Goal: Information Seeking & Learning: Learn about a topic

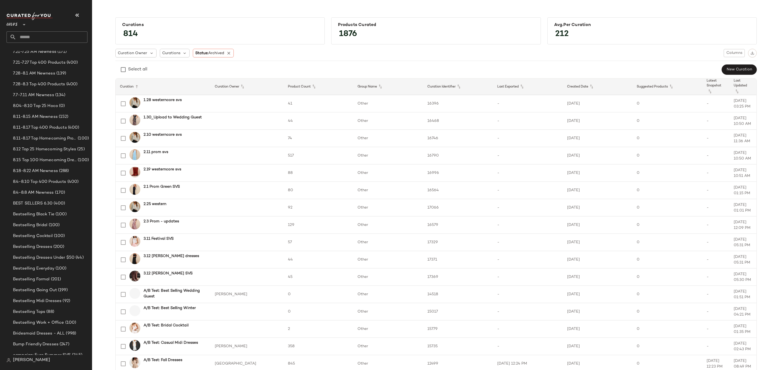
scroll to position [284, 0]
click at [56, 134] on div "Global Clipboards (59) 5.12-5.16 AM Newness (255) 5.19-5.23 AM Newness (211) 5.…" at bounding box center [48, 113] width 85 height 650
click at [60, 140] on span "(288)" at bounding box center [63, 140] width 11 height 6
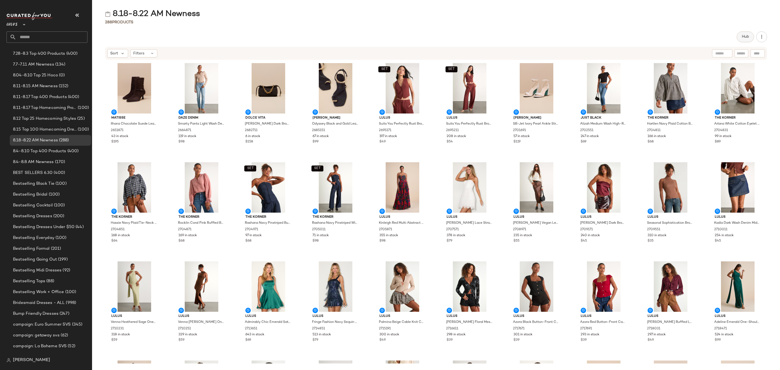
click at [743, 34] on button "Hub" at bounding box center [744, 36] width 17 height 11
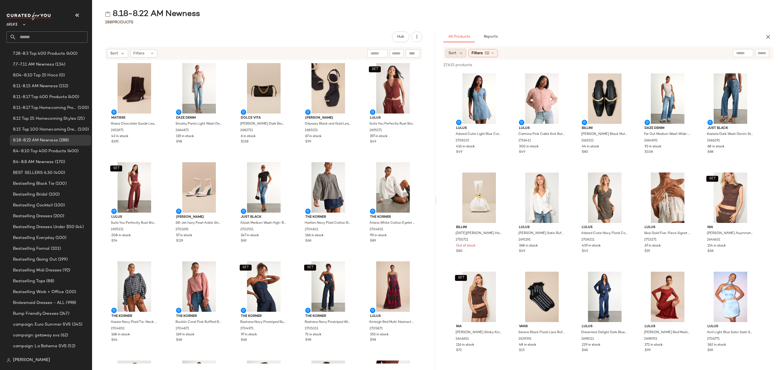
click at [460, 49] on div "Sort" at bounding box center [455, 53] width 21 height 9
click at [470, 67] on span "Newest" at bounding box center [466, 68] width 14 height 6
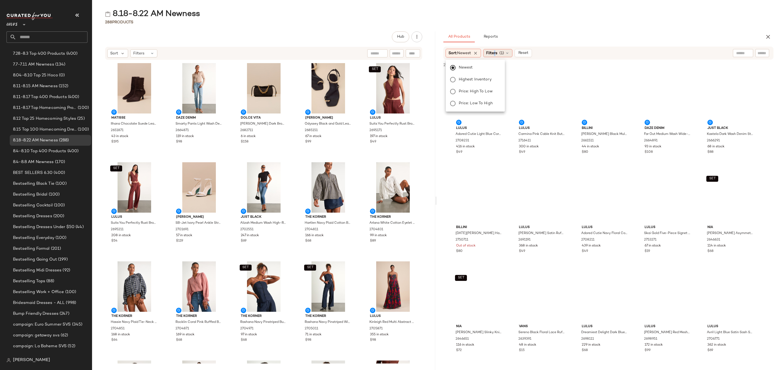
click at [497, 53] on span "Filters" at bounding box center [491, 53] width 11 height 6
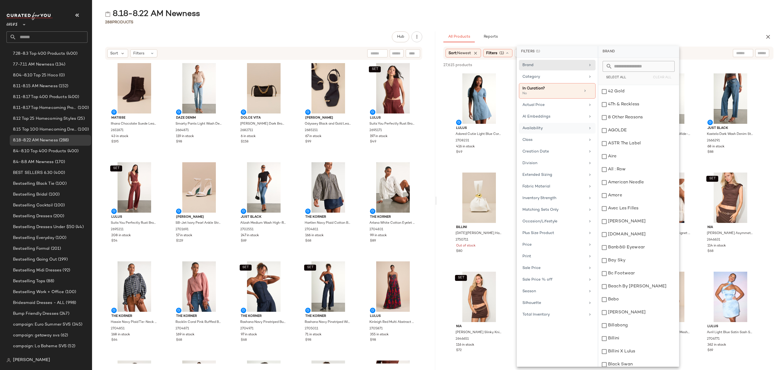
click at [545, 131] on div "Availability" at bounding box center [553, 128] width 63 height 6
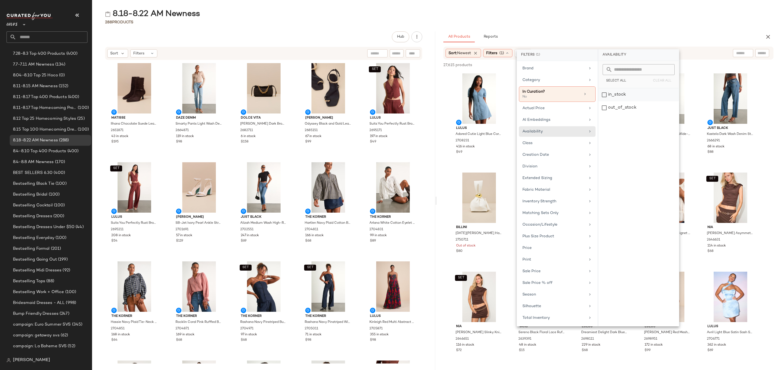
click at [619, 101] on div "in_stock" at bounding box center [638, 107] width 81 height 13
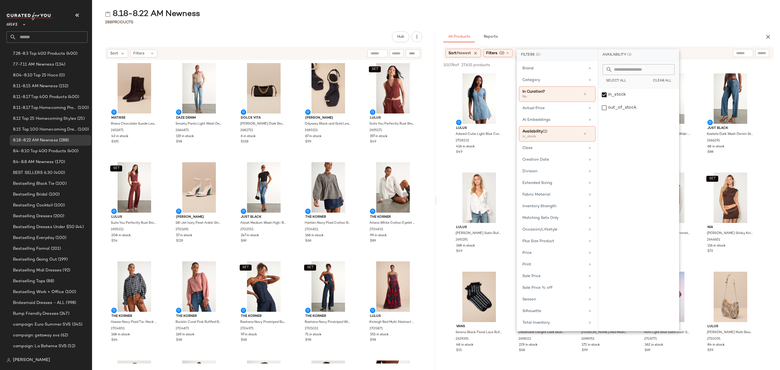
click at [628, 25] on div "8.18-8.22 AM Newness 288 Products Hub Sort Filters Matisse Ilhana Chocolate Sue…" at bounding box center [436, 189] width 688 height 361
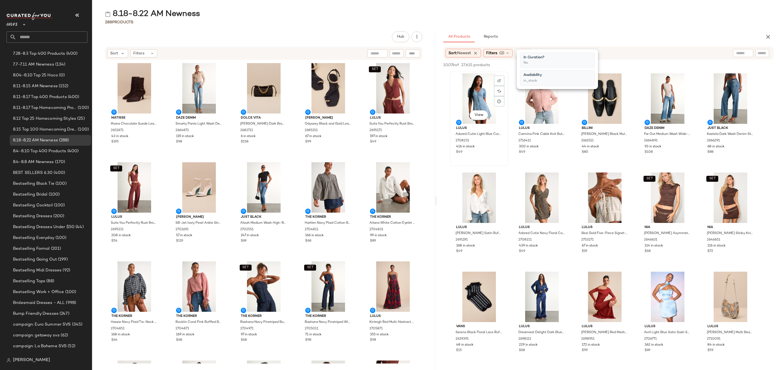
click at [465, 78] on div "View" at bounding box center [479, 98] width 55 height 50
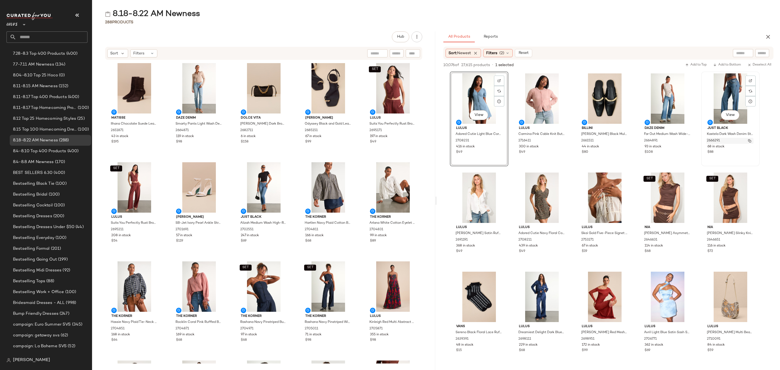
click at [745, 141] on div "2666291" at bounding box center [729, 141] width 47 height 6
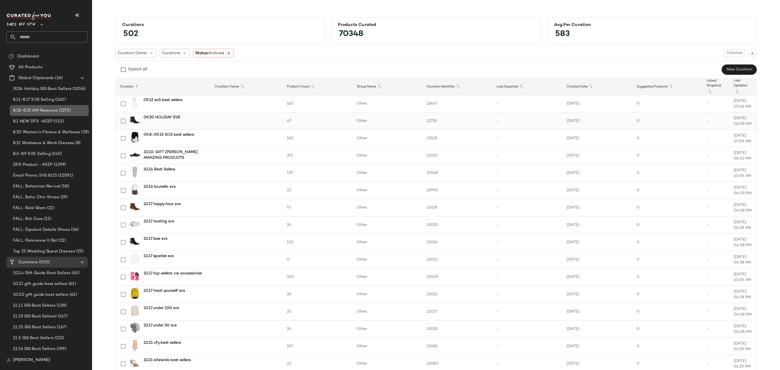
drag, startPoint x: 53, startPoint y: 107, endPoint x: 192, endPoint y: 115, distance: 139.1
click at [53, 108] on span "8.18-8.22 AM Newness" at bounding box center [35, 110] width 45 height 6
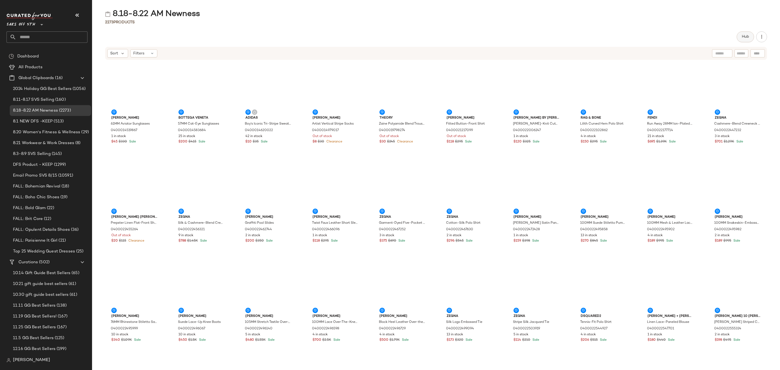
click at [745, 38] on span "Hub" at bounding box center [745, 37] width 8 height 4
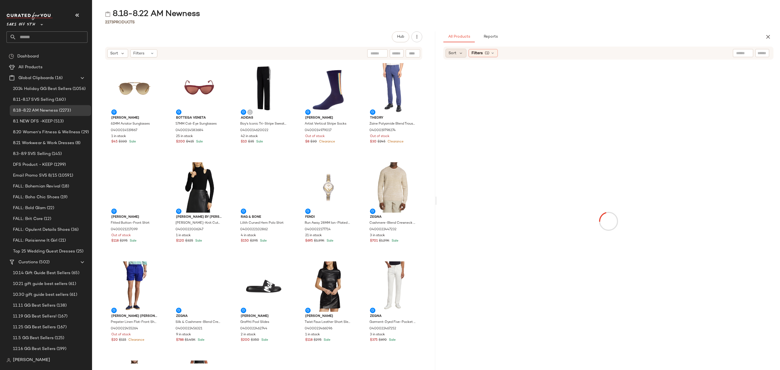
click at [453, 54] on span "Sort" at bounding box center [452, 53] width 8 height 6
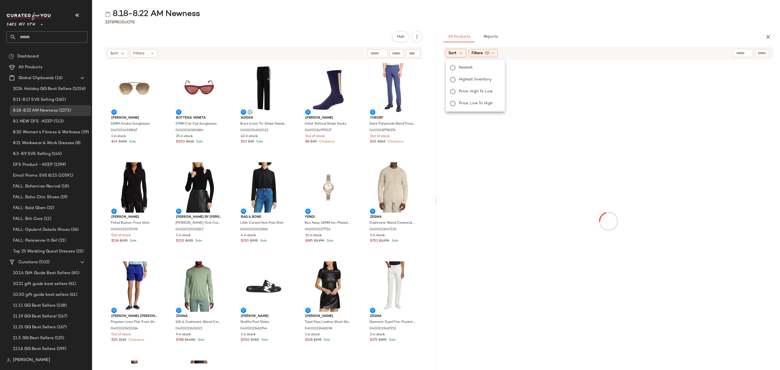
click at [464, 67] on span "Newest" at bounding box center [466, 68] width 14 height 6
click at [497, 50] on span "Filters" at bounding box center [491, 53] width 11 height 6
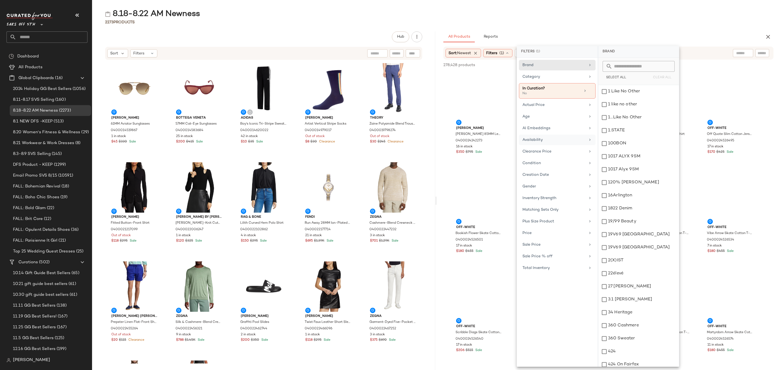
click at [550, 146] on div "Availability" at bounding box center [557, 151] width 77 height 11
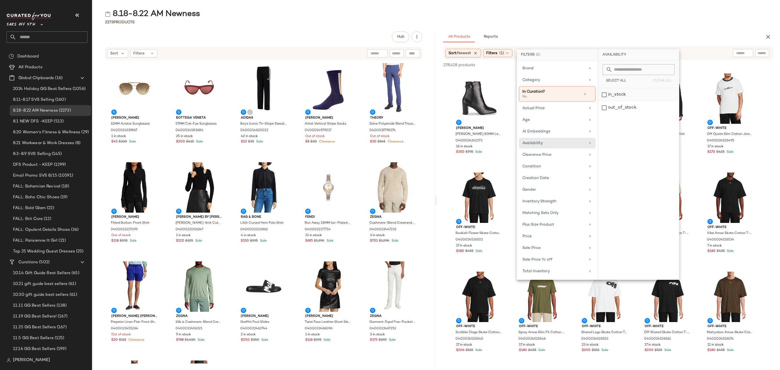
drag, startPoint x: 621, startPoint y: 95, endPoint x: 625, endPoint y: 94, distance: 4.1
click at [621, 101] on div "in_stock" at bounding box center [638, 107] width 81 height 13
click at [639, 18] on div "8.18-8.22 AM Newness" at bounding box center [436, 14] width 688 height 11
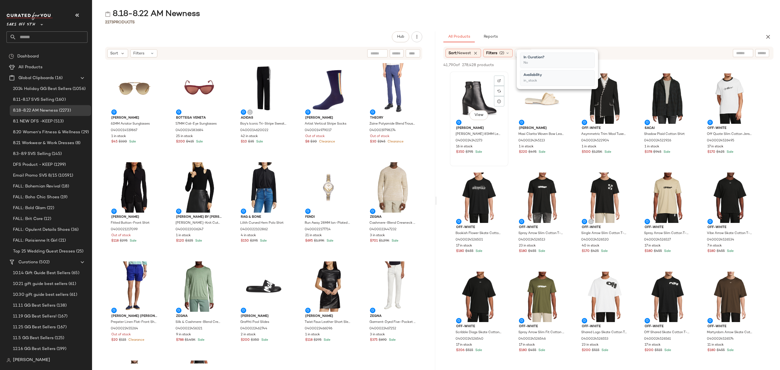
click at [460, 95] on div "View" at bounding box center [479, 98] width 55 height 50
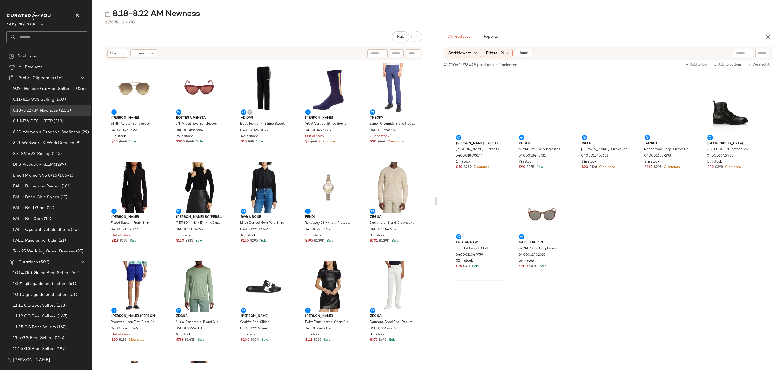
scroll to position [6074, 0]
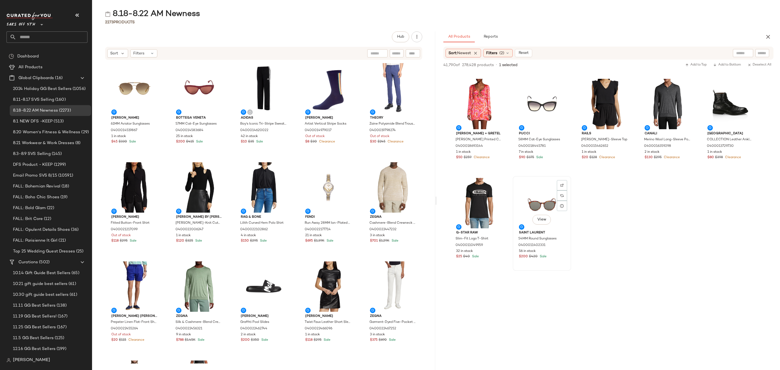
click at [568, 259] on div "Saint Laurent 54MM Round Sunglasses 0400011402331 56 in stock $200 $420 Sale" at bounding box center [541, 243] width 55 height 31
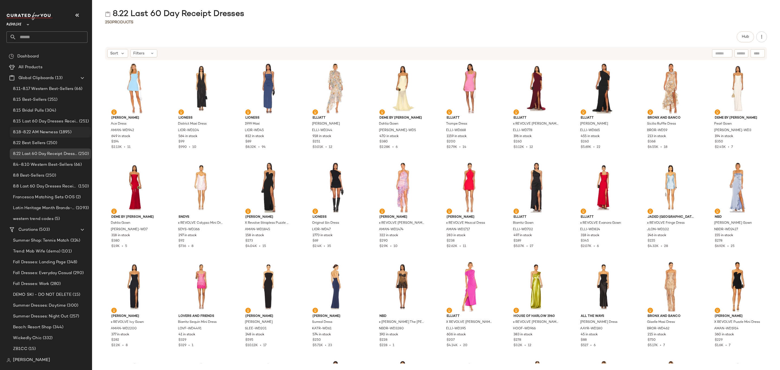
click at [53, 134] on span "8.18-8.22 AM Newness" at bounding box center [35, 132] width 45 height 6
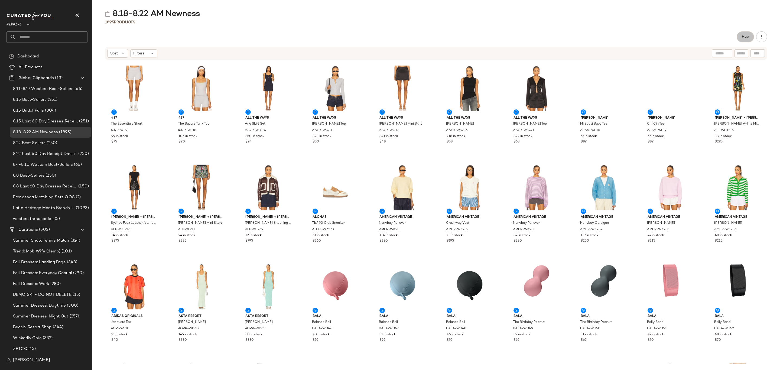
click at [742, 33] on button "Hub" at bounding box center [744, 36] width 17 height 11
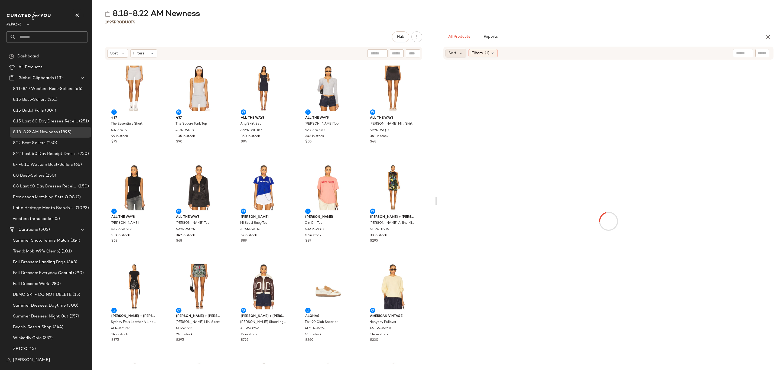
click at [448, 51] on div "Sort" at bounding box center [455, 53] width 21 height 9
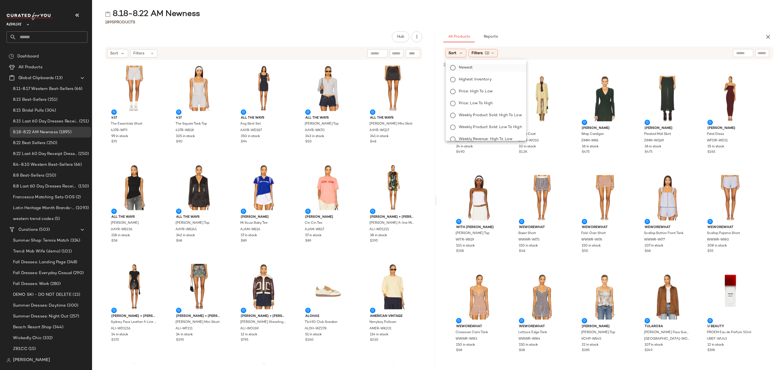
click at [468, 67] on span "Newest" at bounding box center [466, 68] width 14 height 6
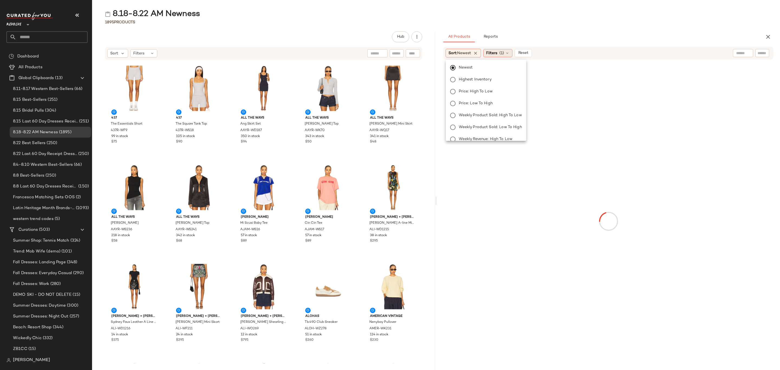
click at [504, 50] on span "(1)" at bounding box center [501, 53] width 5 height 6
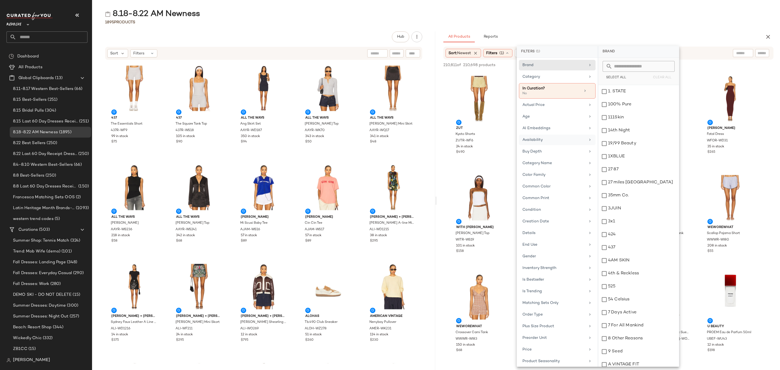
drag, startPoint x: 543, startPoint y: 141, endPoint x: 552, endPoint y: 145, distance: 10.3
click at [543, 141] on div "Availability" at bounding box center [553, 140] width 63 height 6
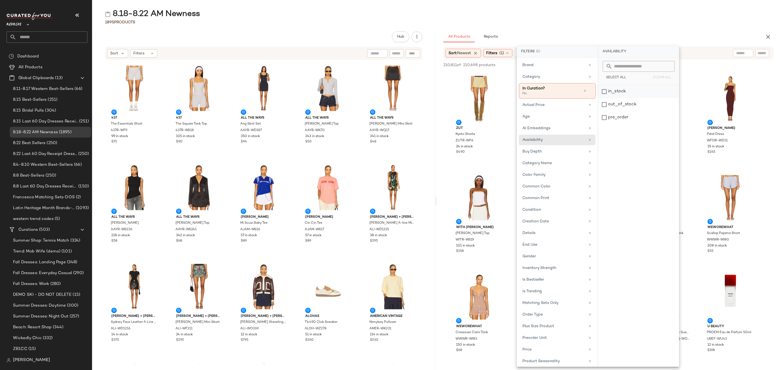
click at [625, 98] on div "in_stock" at bounding box center [638, 104] width 81 height 13
click at [627, 117] on div "pre_order" at bounding box center [638, 117] width 81 height 13
click at [531, 115] on div "Age" at bounding box center [553, 117] width 63 height 6
click at [616, 98] on div "adult" at bounding box center [638, 104] width 81 height 13
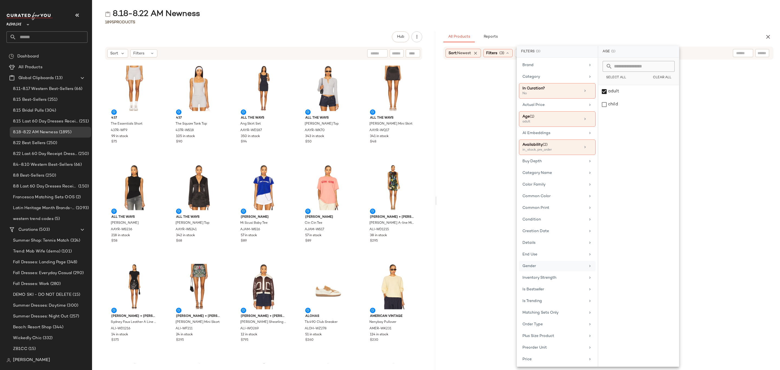
click at [552, 269] on div "Gender" at bounding box center [553, 266] width 63 height 6
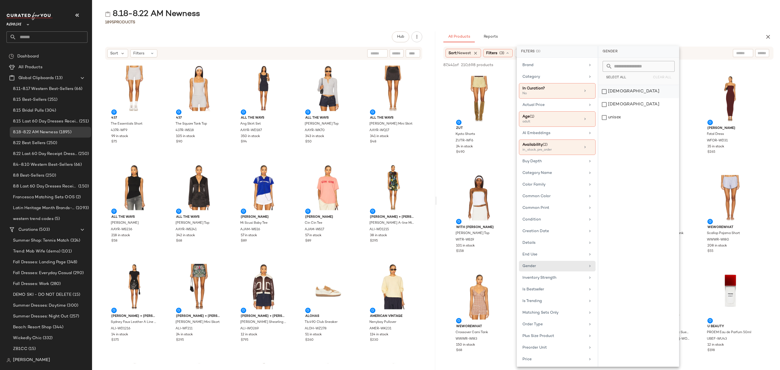
click at [623, 98] on div "female" at bounding box center [638, 104] width 81 height 13
click at [564, 29] on div "8.18-8.22 AM Newness 1895 Products Hub Sort Filters 437 The Essentials Short 43…" at bounding box center [436, 189] width 688 height 361
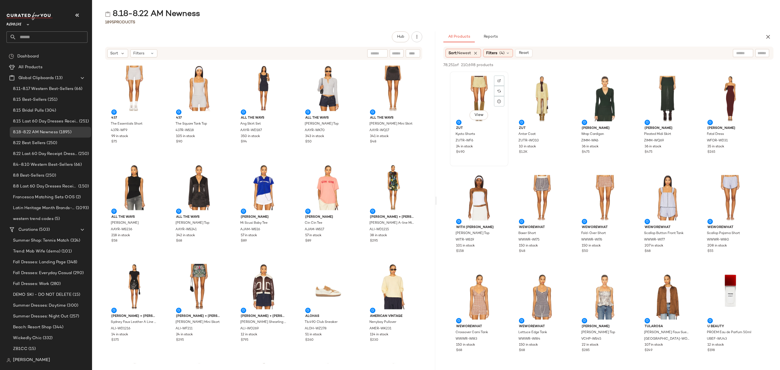
click at [469, 81] on div "View" at bounding box center [479, 98] width 55 height 50
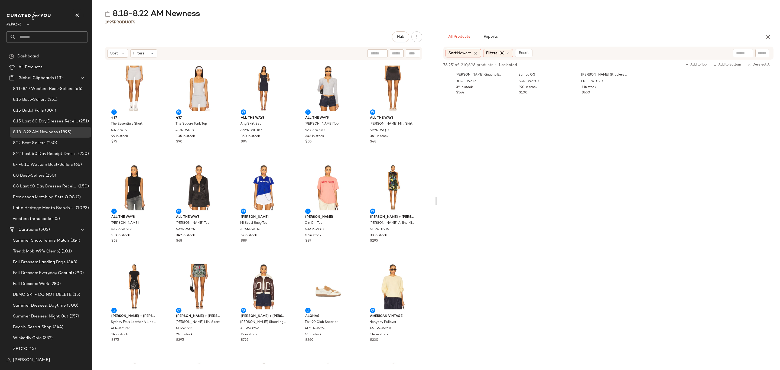
scroll to position [2112, 0]
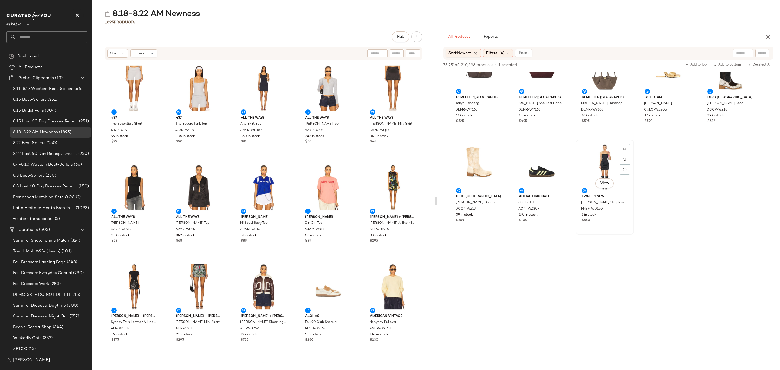
click at [625, 221] on div "$650" at bounding box center [605, 220] width 46 height 5
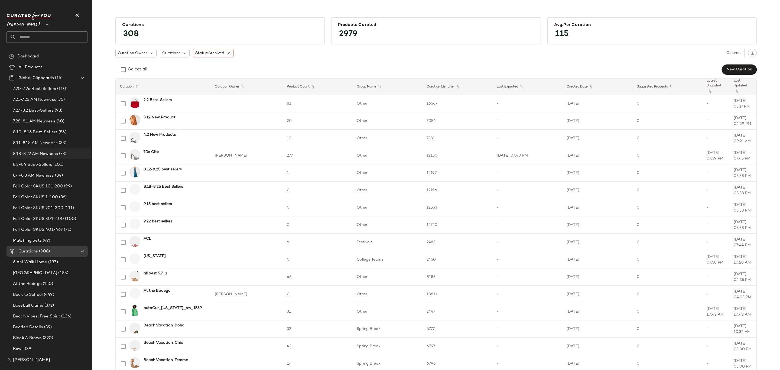
click at [40, 154] on span "8.18-8.22 AM Newness" at bounding box center [35, 154] width 45 height 6
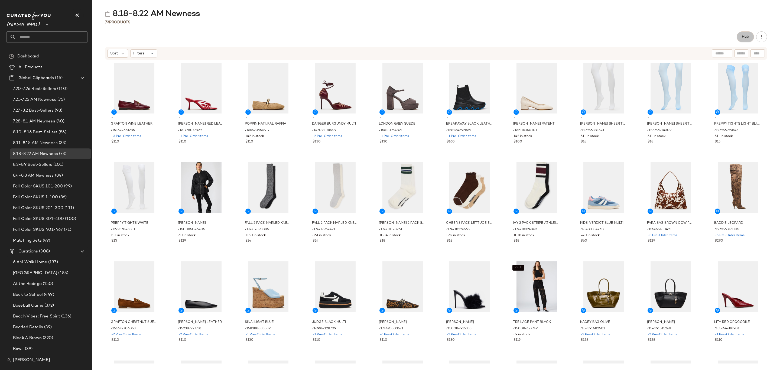
click at [747, 36] on span "Hub" at bounding box center [745, 37] width 8 height 4
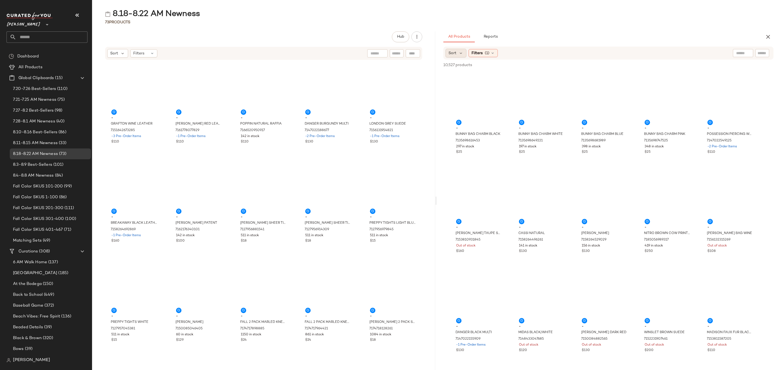
click at [451, 50] on div "Sort" at bounding box center [455, 53] width 21 height 9
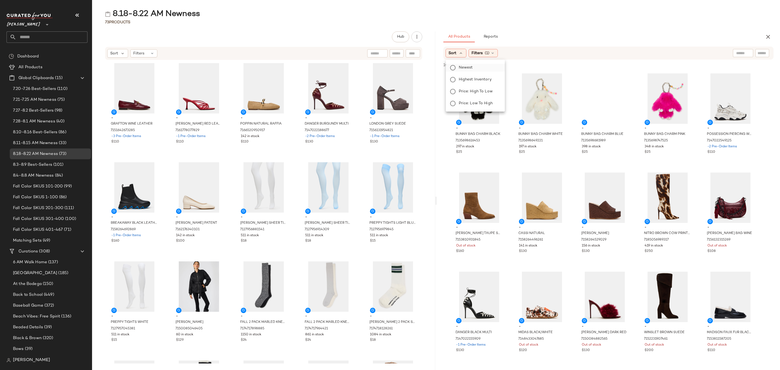
click at [463, 67] on span "Newest" at bounding box center [466, 68] width 14 height 6
click at [506, 51] on div "Filters (1)" at bounding box center [497, 53] width 29 height 8
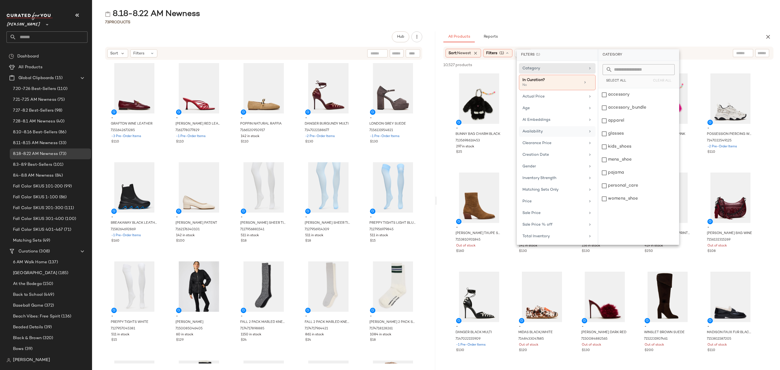
click at [557, 131] on div "Availability" at bounding box center [553, 132] width 63 height 6
click at [626, 101] on div "in_stock" at bounding box center [638, 107] width 81 height 13
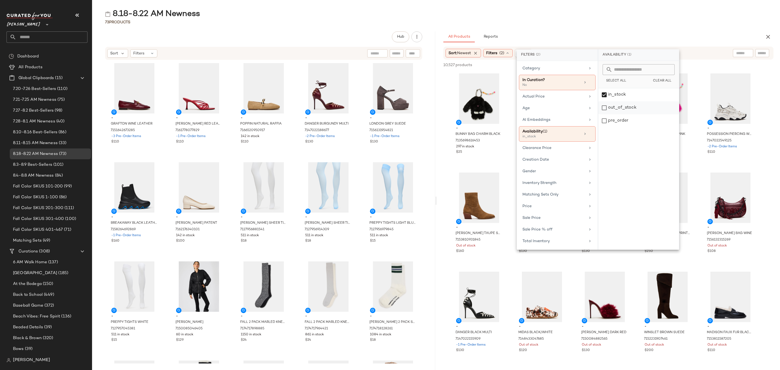
drag, startPoint x: 628, startPoint y: 120, endPoint x: 648, endPoint y: 112, distance: 22.1
click at [628, 120] on div "pre_order" at bounding box center [638, 120] width 81 height 13
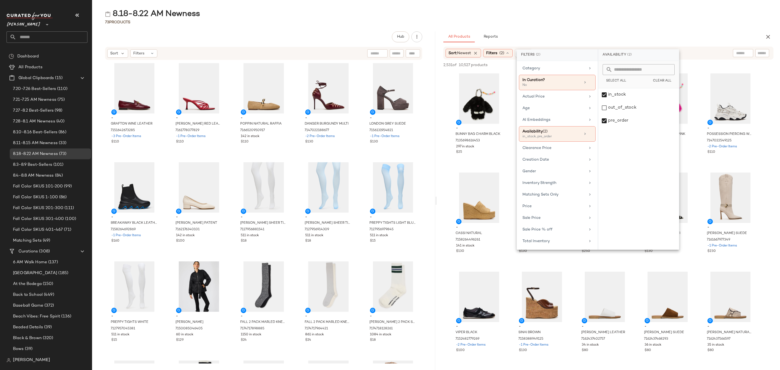
click at [632, 16] on div "8.18-8.22 AM Newness" at bounding box center [436, 14] width 688 height 11
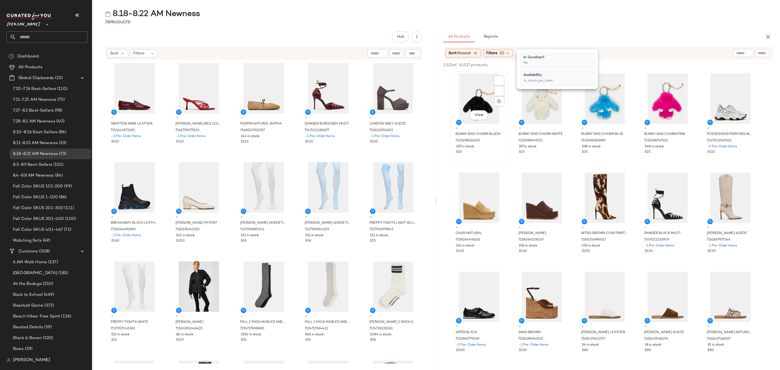
click at [484, 92] on div "View" at bounding box center [479, 98] width 55 height 50
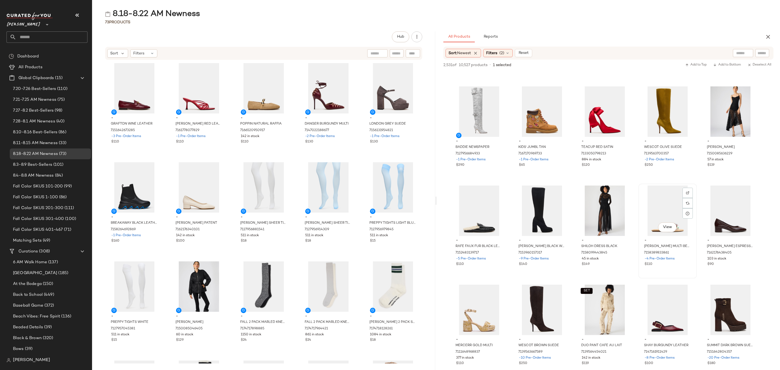
scroll to position [122, 0]
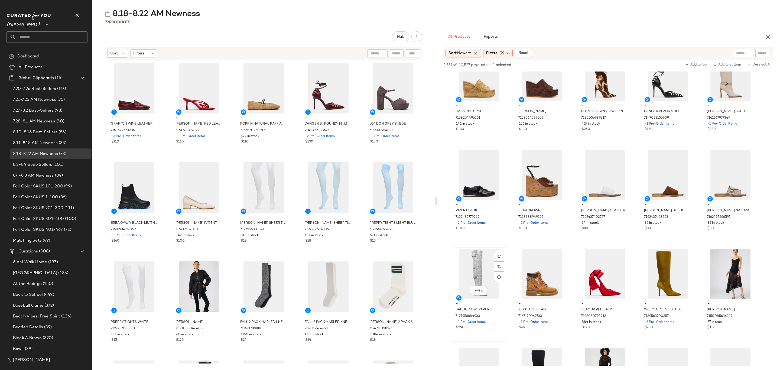
click at [489, 326] on div "$290" at bounding box center [479, 327] width 46 height 5
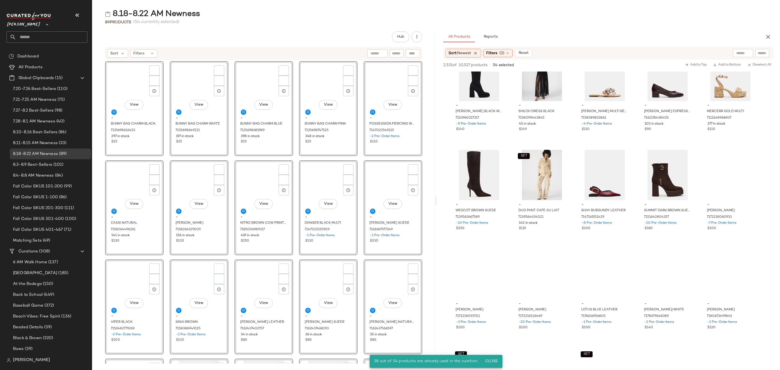
scroll to position [0, 0]
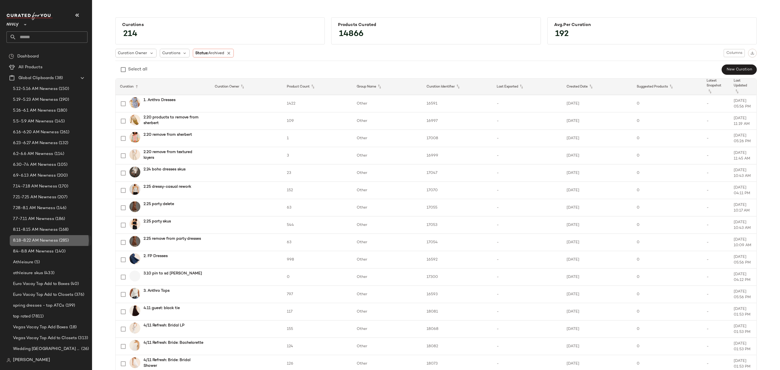
click at [42, 241] on span "8.18-8.22 AM Newness" at bounding box center [35, 240] width 45 height 6
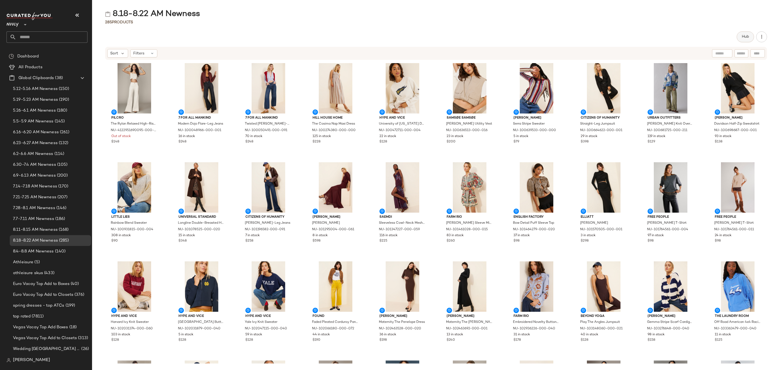
click at [745, 36] on span "Hub" at bounding box center [745, 37] width 8 height 4
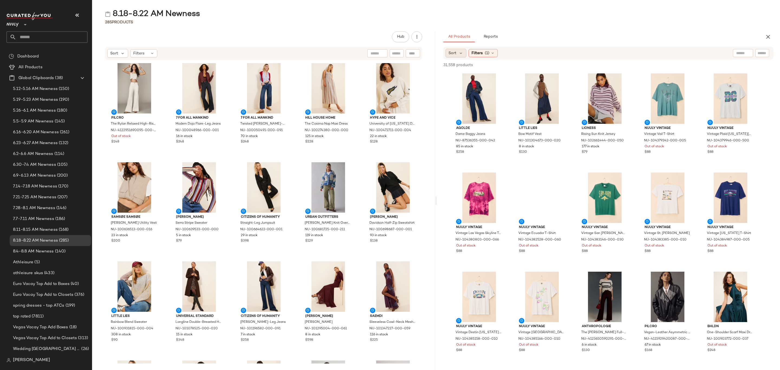
click at [454, 50] on span "Sort" at bounding box center [452, 53] width 8 height 6
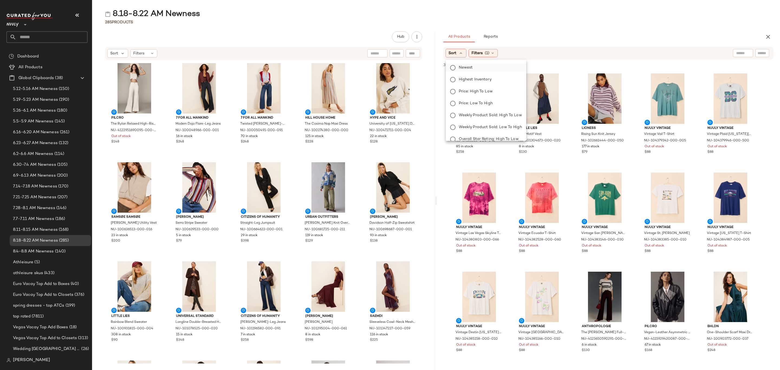
click at [460, 68] on span "Newest" at bounding box center [466, 68] width 14 height 6
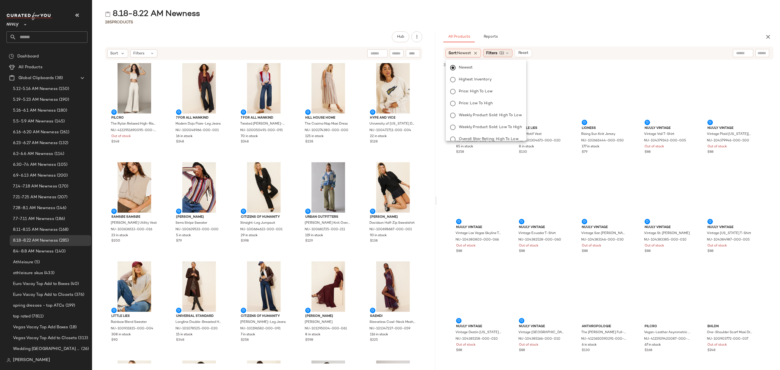
click at [504, 51] on span "(1)" at bounding box center [501, 53] width 5 height 6
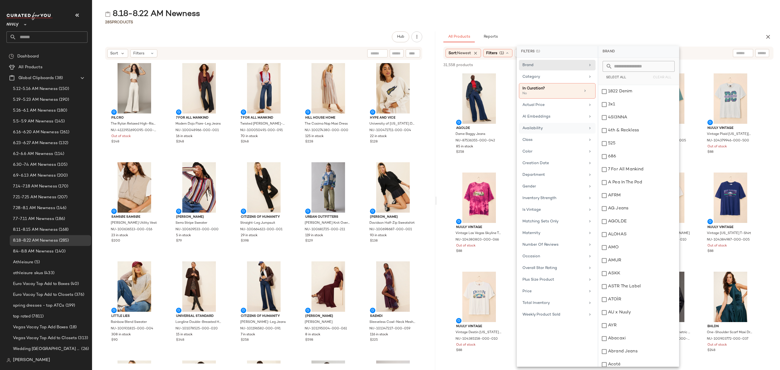
click at [558, 131] on div "Availability" at bounding box center [553, 128] width 63 height 6
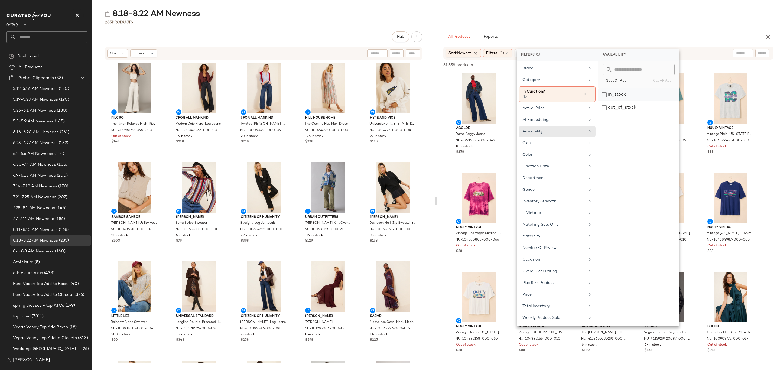
click at [637, 101] on div "in_stock" at bounding box center [638, 107] width 81 height 13
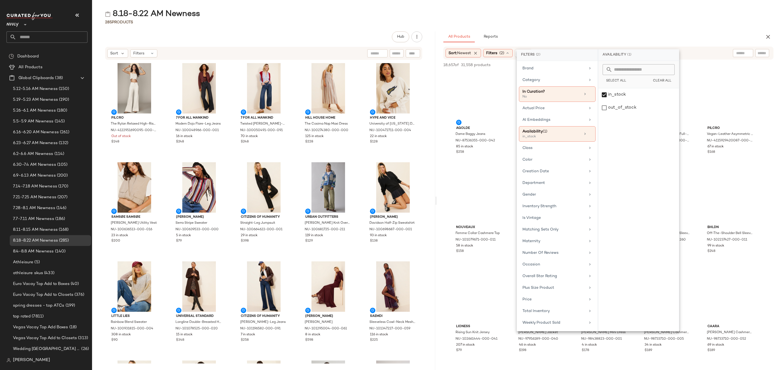
click at [626, 24] on div "285 Products" at bounding box center [436, 21] width 688 height 5
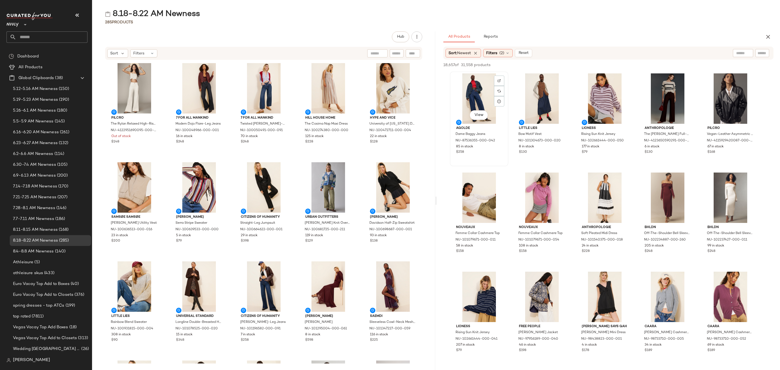
click at [481, 97] on div "View" at bounding box center [479, 98] width 55 height 50
click at [608, 151] on div "$79" at bounding box center [605, 152] width 46 height 5
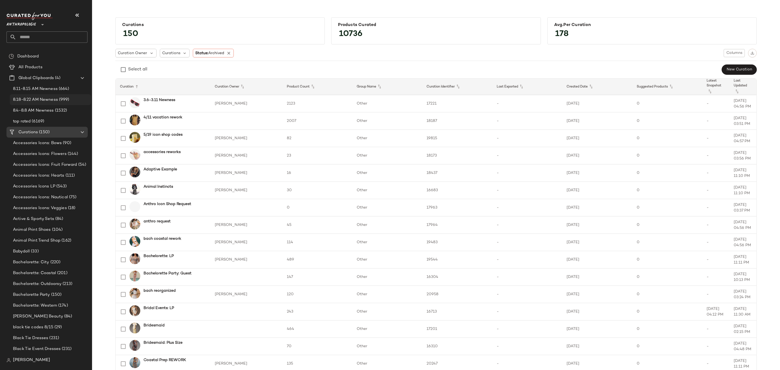
click at [54, 101] on span "8.18-8.22 AM Newness" at bounding box center [35, 100] width 45 height 6
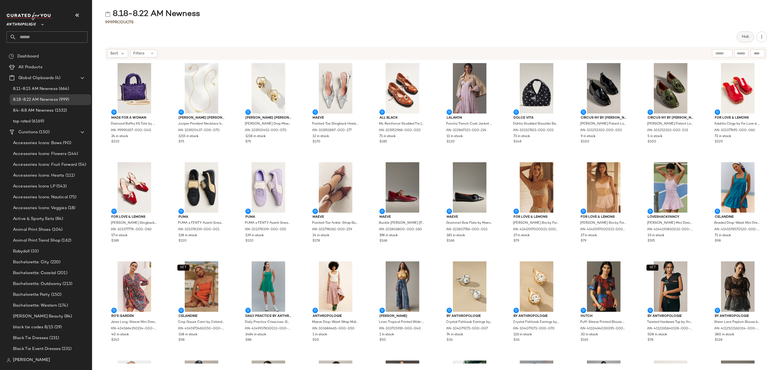
click at [748, 41] on button "Hub" at bounding box center [744, 36] width 17 height 11
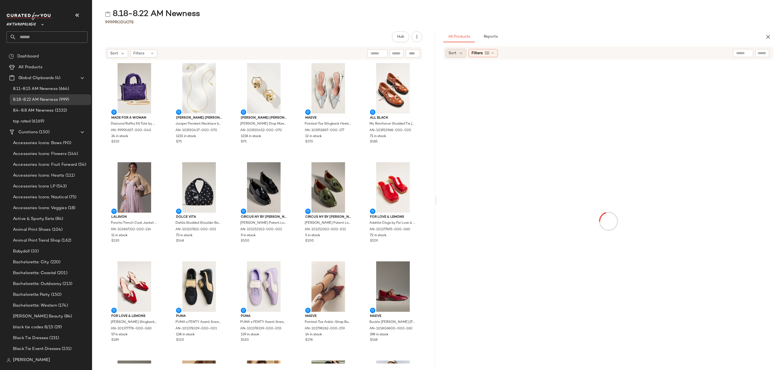
click at [462, 49] on div "Sort" at bounding box center [455, 53] width 21 height 9
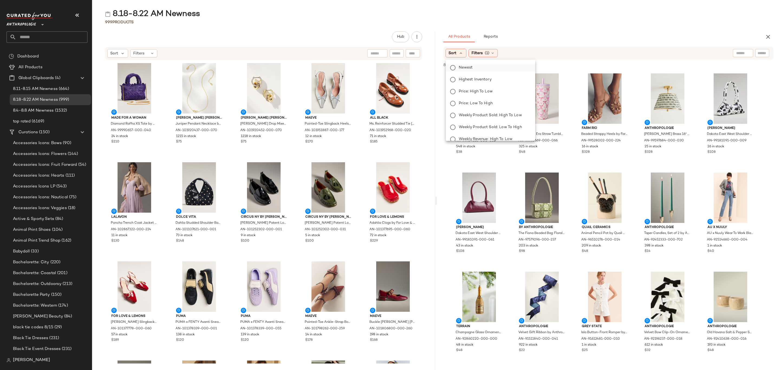
click at [469, 69] on span "Newest" at bounding box center [466, 68] width 14 height 6
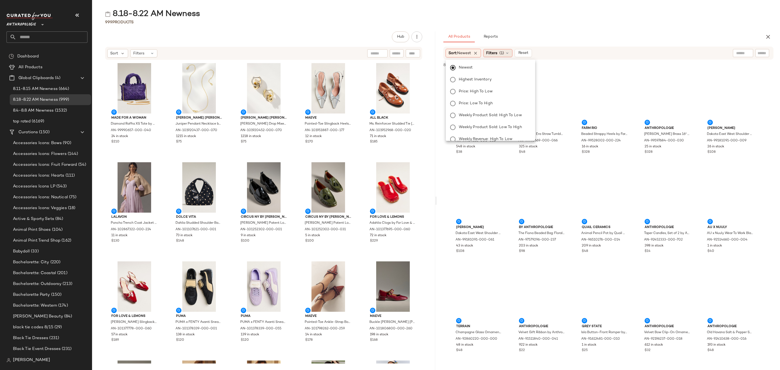
click at [497, 54] on span "Filters" at bounding box center [491, 53] width 11 height 6
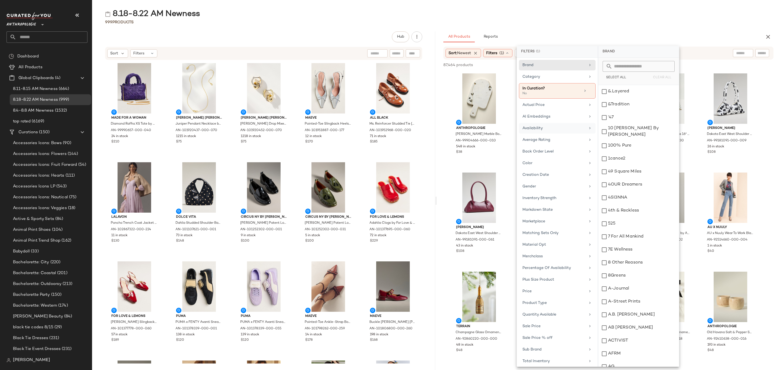
click at [562, 129] on div "Availability" at bounding box center [553, 128] width 63 height 6
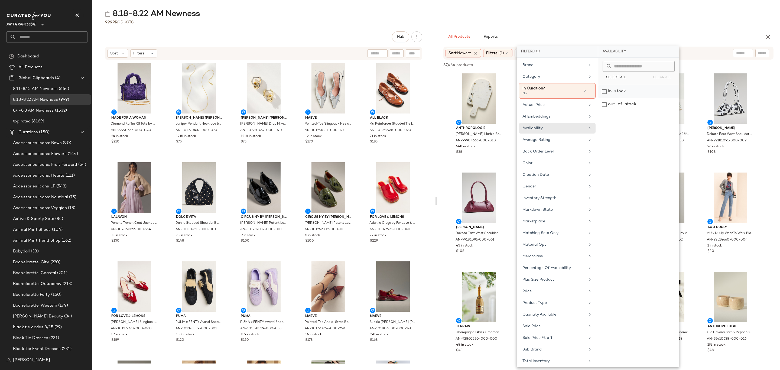
click at [627, 98] on div "in_stock" at bounding box center [638, 104] width 81 height 13
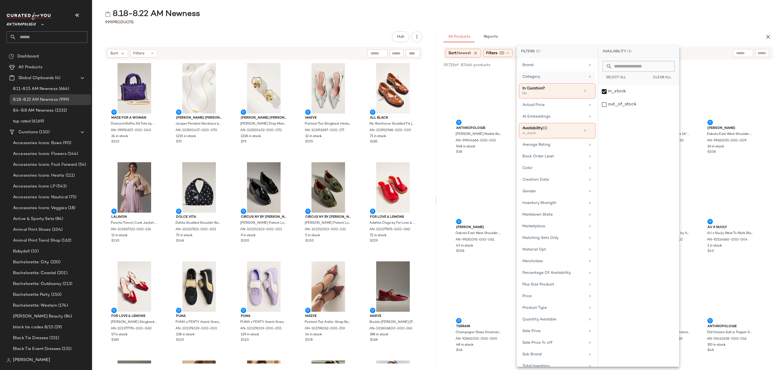
click at [541, 77] on div "Category" at bounding box center [553, 77] width 63 height 6
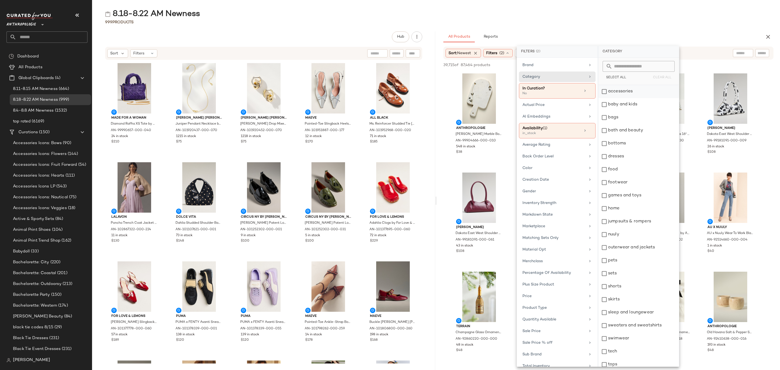
click at [624, 93] on div "accessories" at bounding box center [638, 91] width 81 height 13
click at [628, 120] on div "bags" at bounding box center [638, 117] width 81 height 13
click at [631, 145] on div "bottoms" at bounding box center [638, 143] width 81 height 13
click at [632, 156] on div "dresses" at bounding box center [638, 156] width 81 height 13
click at [633, 174] on div "food" at bounding box center [638, 169] width 81 height 13
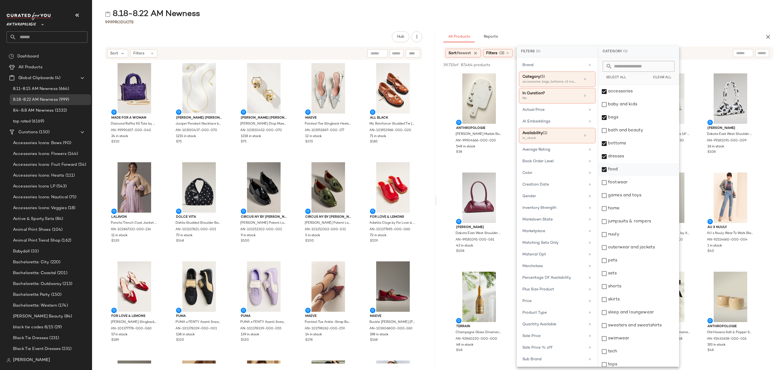
click at [634, 172] on div "food" at bounding box center [638, 169] width 81 height 13
click at [634, 181] on div "footwear" at bounding box center [638, 182] width 81 height 13
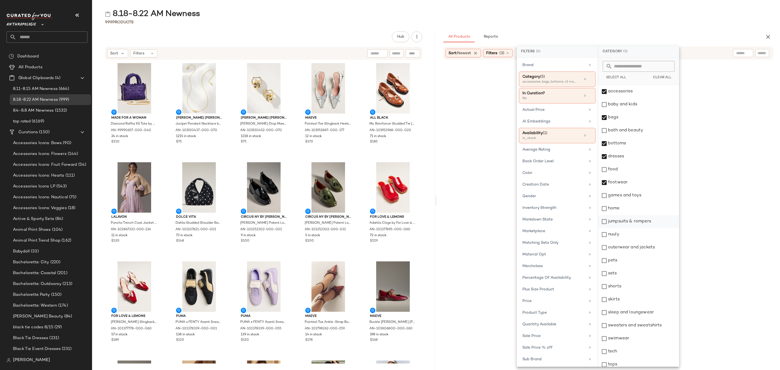
click at [641, 224] on div "jumpsuits & rompers" at bounding box center [638, 221] width 81 height 13
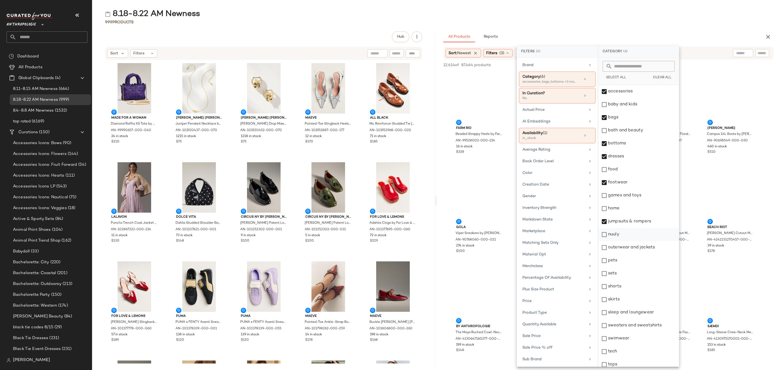
click at [639, 240] on div "nuuly" at bounding box center [638, 234] width 81 height 13
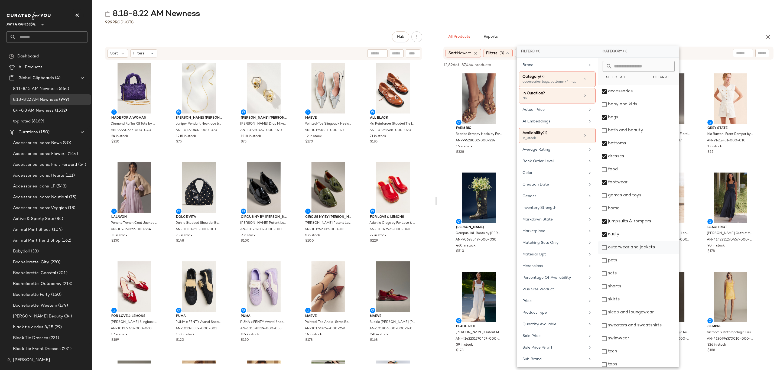
click at [643, 248] on div "outerwear and jackets" at bounding box center [638, 247] width 81 height 13
click at [628, 276] on div "sets" at bounding box center [638, 273] width 81 height 13
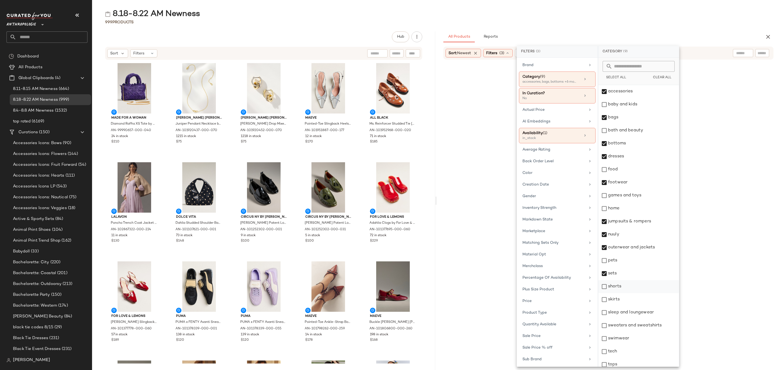
click at [633, 289] on div "shorts" at bounding box center [638, 286] width 81 height 13
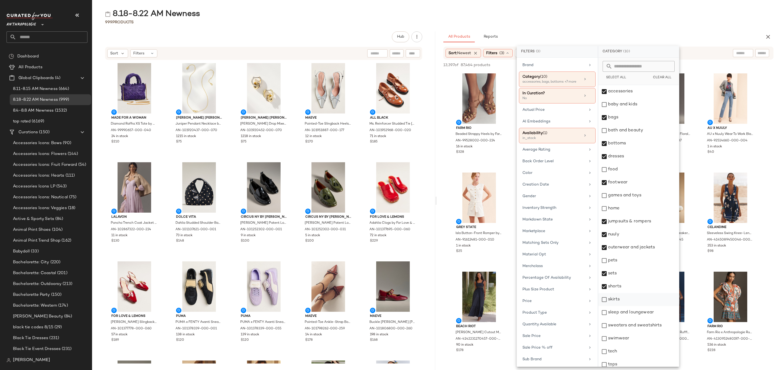
click at [634, 301] on div "skirts" at bounding box center [638, 299] width 81 height 13
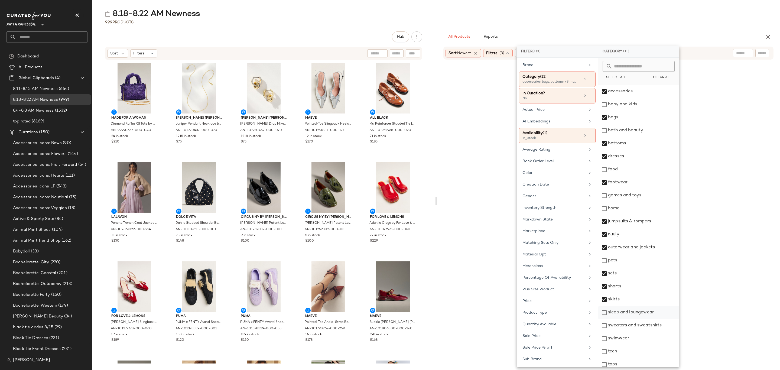
click at [642, 315] on div "sleep and loungewear" at bounding box center [638, 312] width 81 height 13
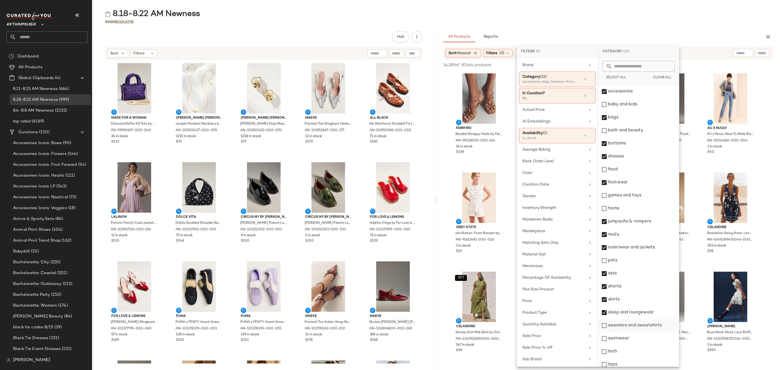
click at [644, 327] on div "sweaters and sweatshirts" at bounding box center [638, 325] width 81 height 13
click at [635, 342] on div "swimwear" at bounding box center [638, 338] width 81 height 13
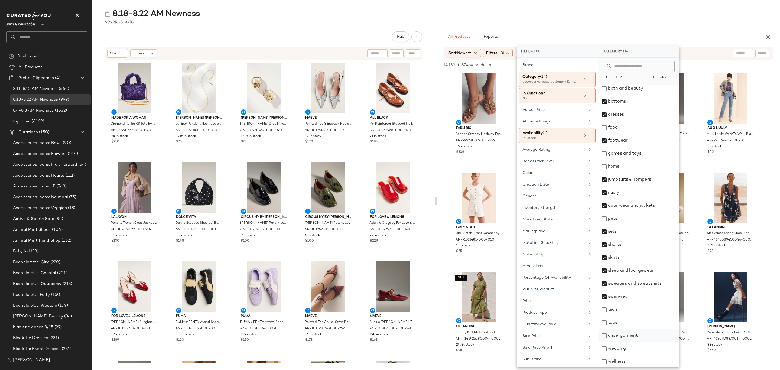
scroll to position [43, 0]
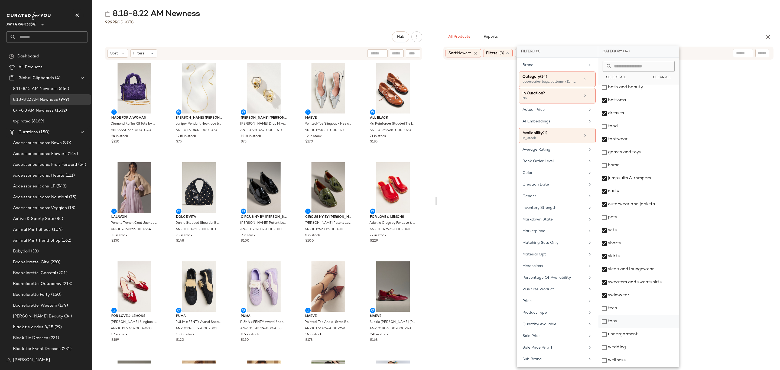
click at [626, 324] on div "tops" at bounding box center [638, 321] width 81 height 13
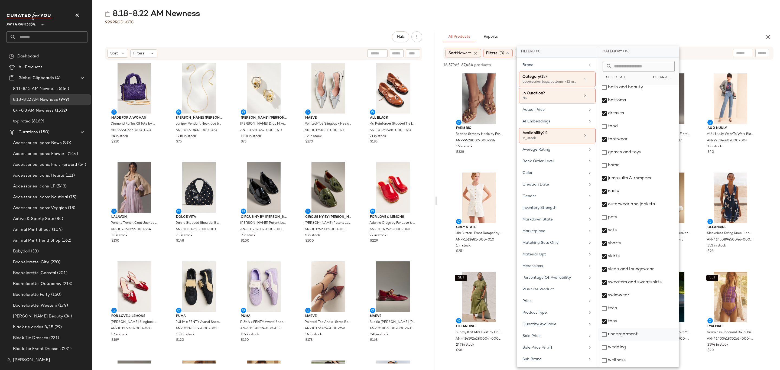
drag, startPoint x: 623, startPoint y: 350, endPoint x: 628, endPoint y: 337, distance: 13.6
click at [623, 349] on div "wedding" at bounding box center [638, 347] width 81 height 13
click at [629, 335] on div "undergarment" at bounding box center [638, 334] width 81 height 13
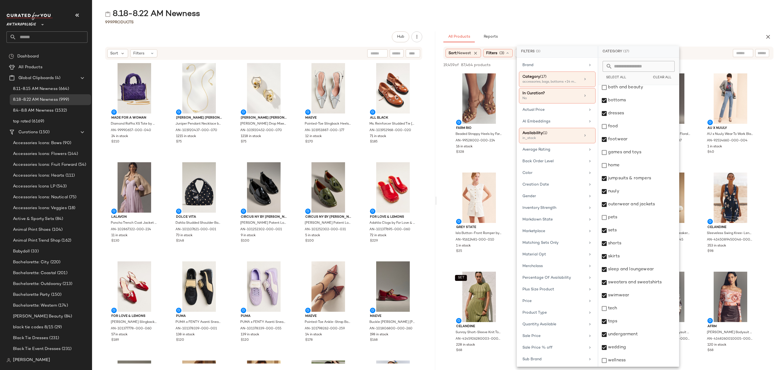
click at [586, 23] on div "999 Products" at bounding box center [436, 21] width 688 height 5
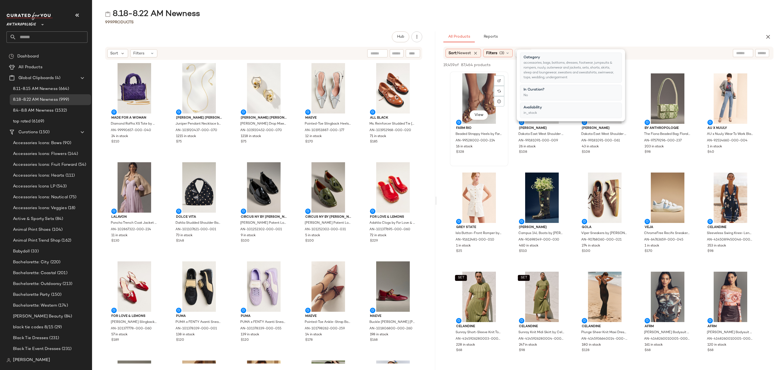
click at [468, 94] on div "View" at bounding box center [479, 98] width 55 height 50
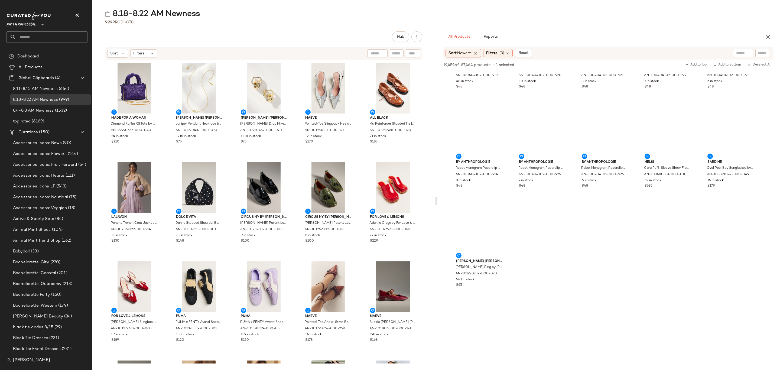
scroll to position [3534, 0]
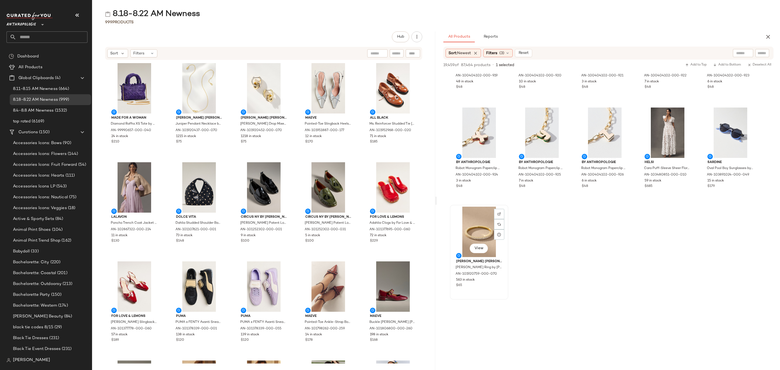
click at [497, 283] on div "$65" at bounding box center [479, 285] width 46 height 5
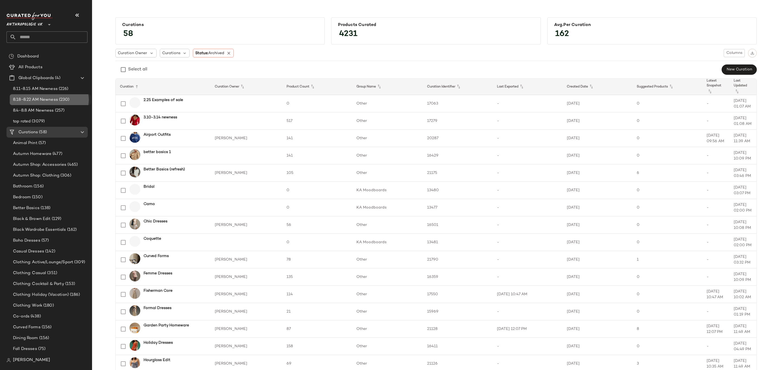
click at [42, 101] on span "8.18-8.22 AM Newness" at bounding box center [35, 100] width 45 height 6
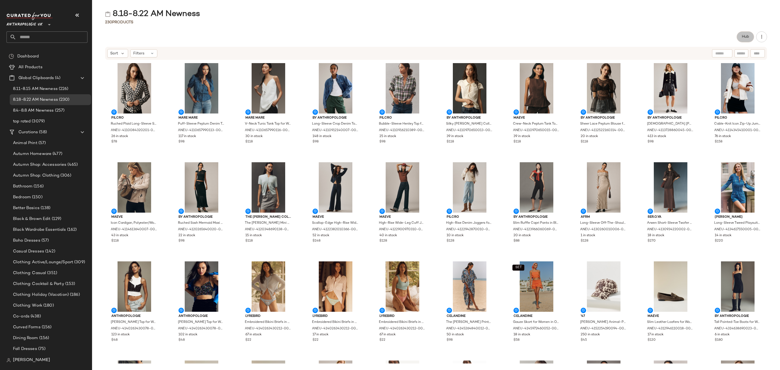
click at [744, 36] on span "Hub" at bounding box center [745, 37] width 8 height 4
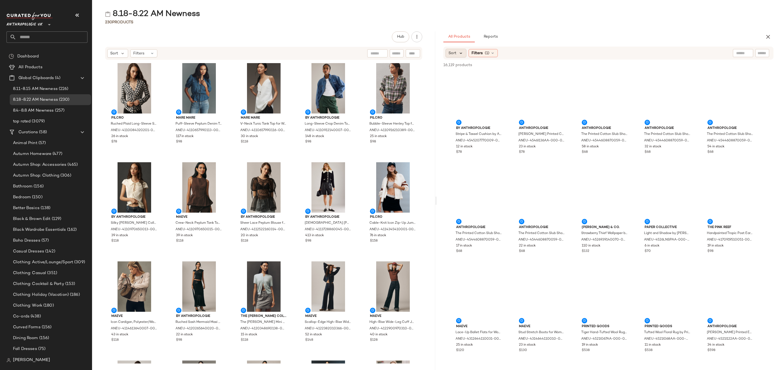
click at [462, 52] on icon at bounding box center [460, 53] width 5 height 5
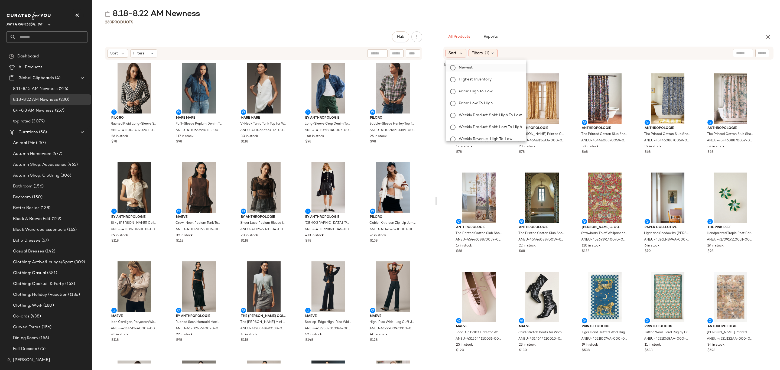
click at [473, 69] on label "Newest" at bounding box center [489, 68] width 65 height 8
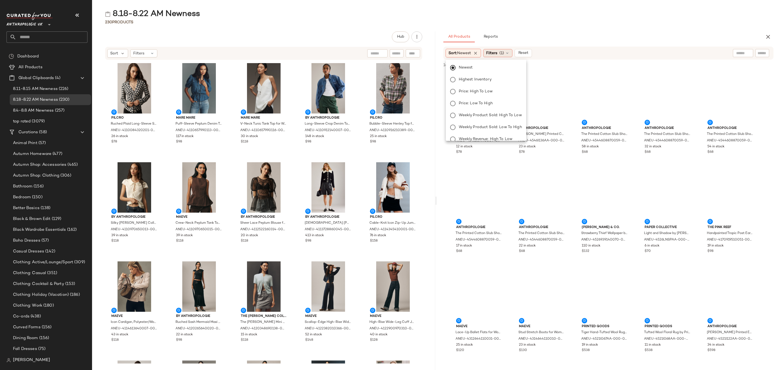
click at [504, 51] on span "(1)" at bounding box center [501, 53] width 5 height 6
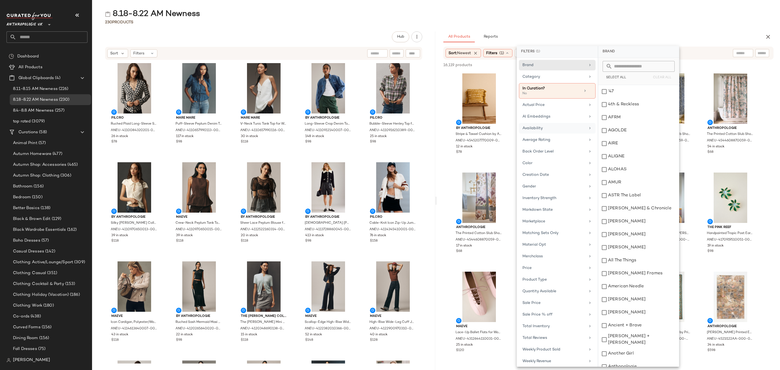
click at [540, 127] on div "Availability" at bounding box center [553, 128] width 63 height 6
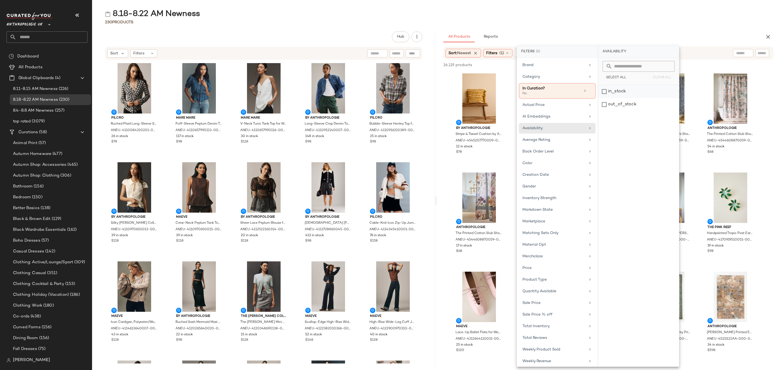
click at [624, 98] on div "in_stock" at bounding box center [638, 104] width 81 height 13
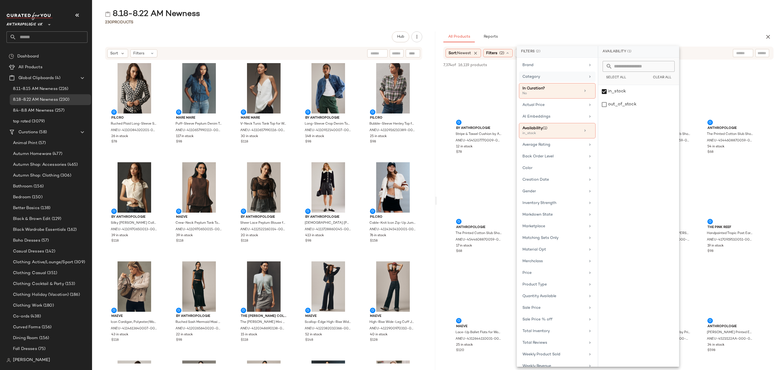
click at [566, 83] on div "Category" at bounding box center [557, 90] width 77 height 15
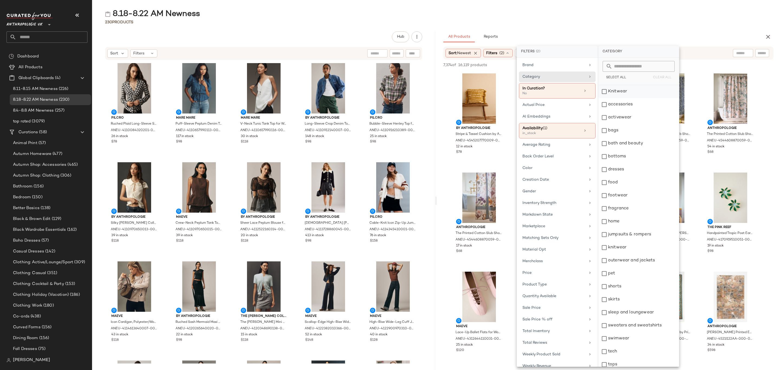
click at [617, 93] on div "Knitwear" at bounding box center [638, 91] width 81 height 13
click at [621, 104] on div "accessories" at bounding box center [638, 104] width 81 height 13
click at [629, 120] on div "activewear" at bounding box center [638, 117] width 81 height 13
click at [627, 132] on div "bags" at bounding box center [638, 130] width 81 height 13
click at [631, 155] on div "bottoms" at bounding box center [638, 156] width 81 height 13
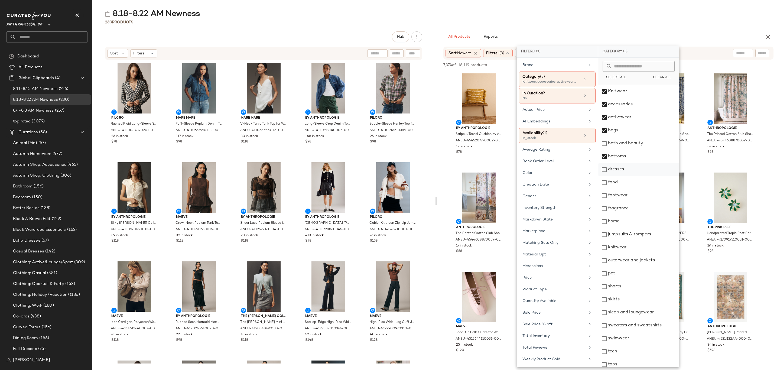
click at [631, 168] on div "dresses" at bounding box center [638, 169] width 81 height 13
click at [630, 201] on div "footwear" at bounding box center [638, 195] width 81 height 13
click at [627, 230] on div "jumpsuits & rompers" at bounding box center [638, 234] width 81 height 13
click at [630, 248] on div "knitwear" at bounding box center [638, 247] width 81 height 13
click at [634, 259] on div "outerwear and jackets" at bounding box center [638, 260] width 81 height 13
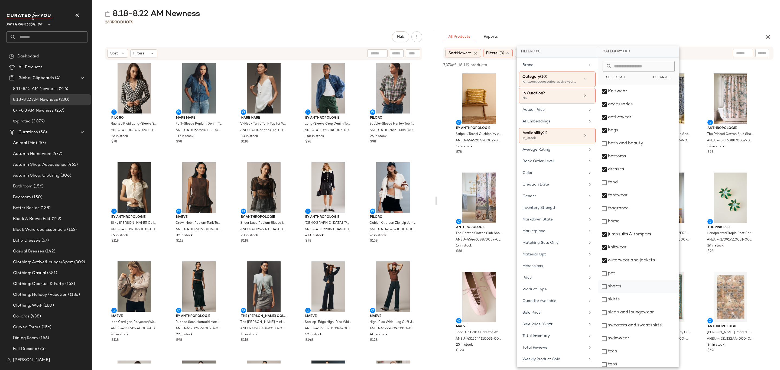
click at [626, 285] on div "shorts" at bounding box center [638, 286] width 81 height 13
click at [628, 299] on div "skirts" at bounding box center [638, 299] width 81 height 13
click at [635, 311] on div "sleep and loungewear" at bounding box center [638, 312] width 81 height 13
click at [639, 324] on div "sweaters and sweatshirts" at bounding box center [638, 325] width 81 height 13
drag, startPoint x: 634, startPoint y: 338, endPoint x: 652, endPoint y: 292, distance: 49.7
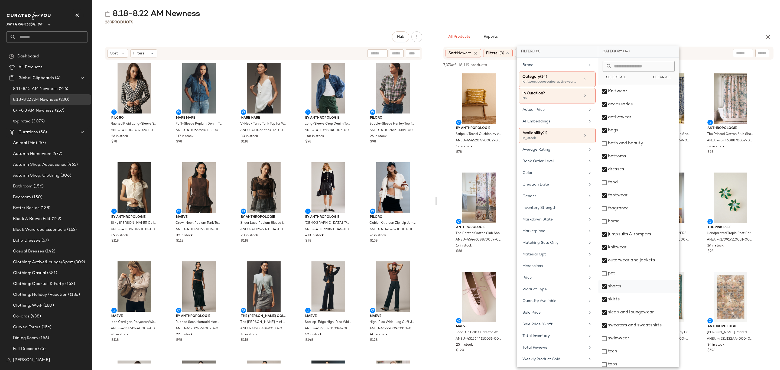
click at [633, 338] on div "swimwear" at bounding box center [638, 338] width 81 height 13
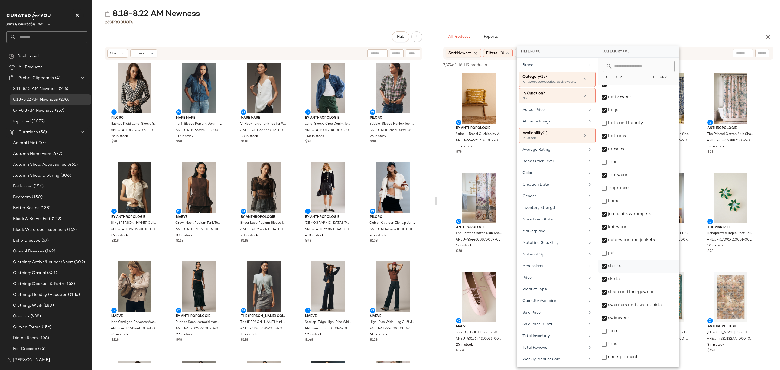
scroll to position [30, 0]
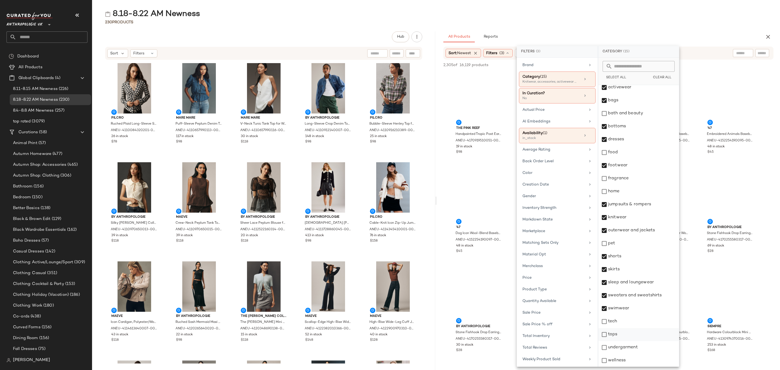
click at [633, 331] on div "tops" at bounding box center [638, 334] width 81 height 13
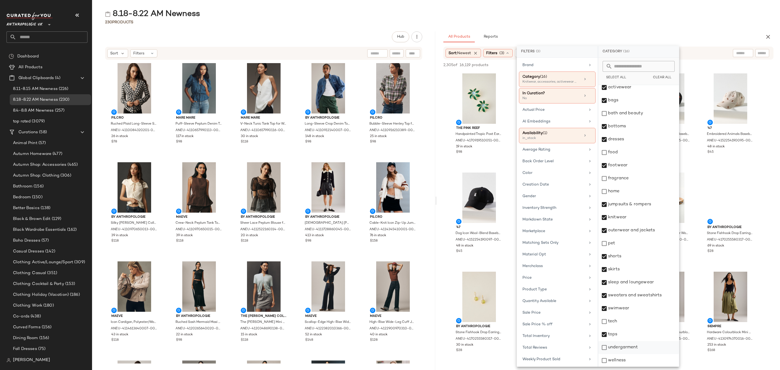
click at [641, 347] on div "undergarment" at bounding box center [638, 347] width 81 height 13
click at [618, 24] on div "230 Products" at bounding box center [436, 21] width 688 height 5
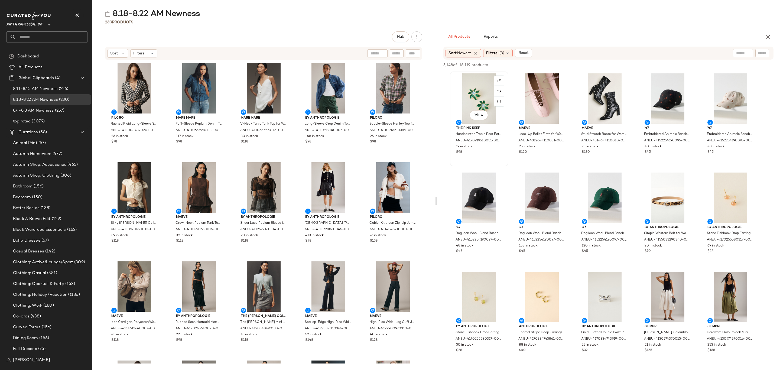
click at [479, 87] on div "View" at bounding box center [479, 98] width 55 height 50
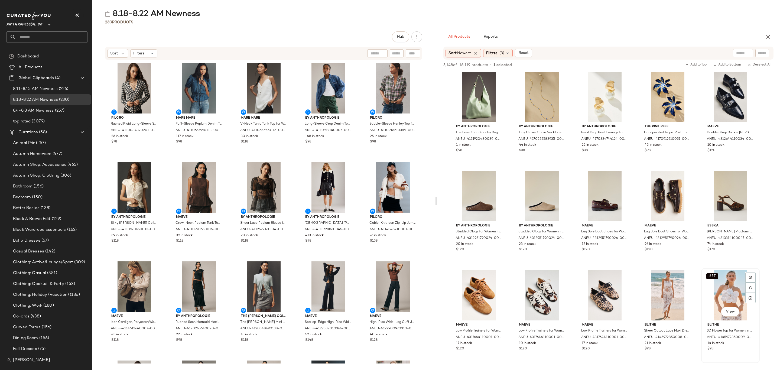
scroll to position [772, 0]
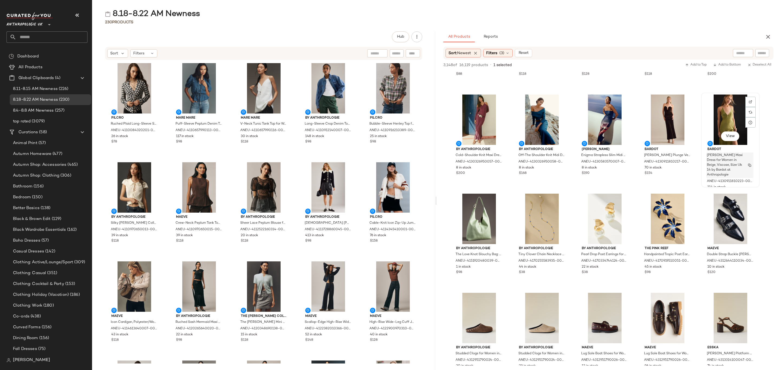
click at [744, 175] on div "Yve Halter Maxi Dress for Women in Beige, Viscose, Size Uk 14 by Bardot at Anth…" at bounding box center [729, 164] width 47 height 25
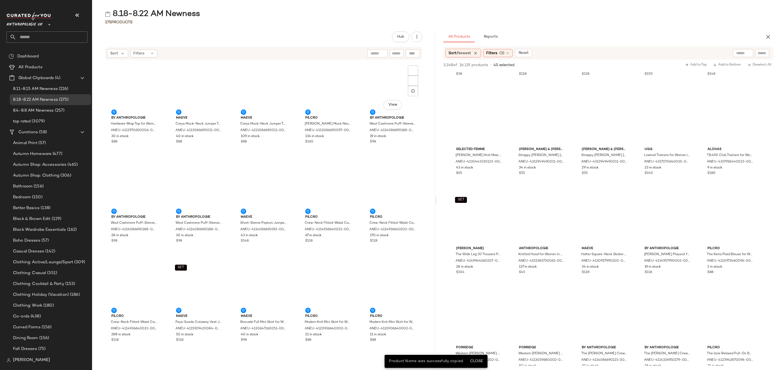
scroll to position [0, 0]
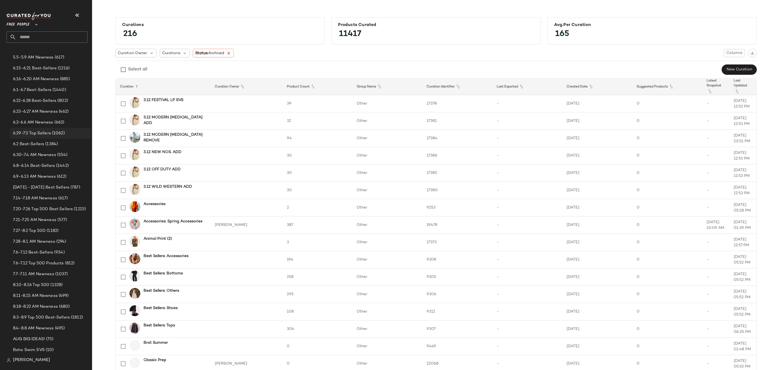
scroll to position [203, 0]
click at [51, 188] on span "8.18-8.22 AM Newness" at bounding box center [35, 189] width 45 height 6
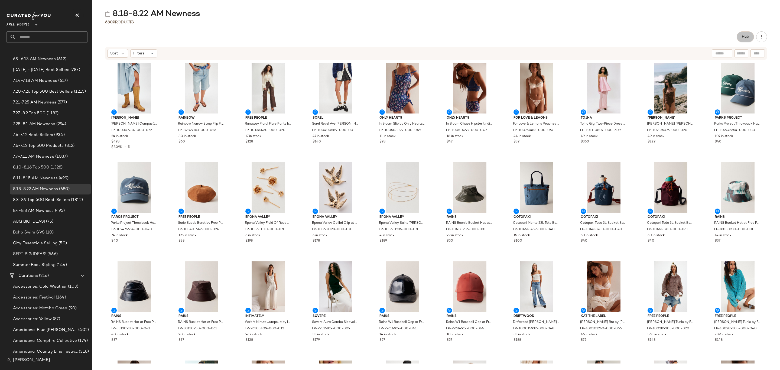
click at [743, 33] on button "Hub" at bounding box center [744, 36] width 17 height 11
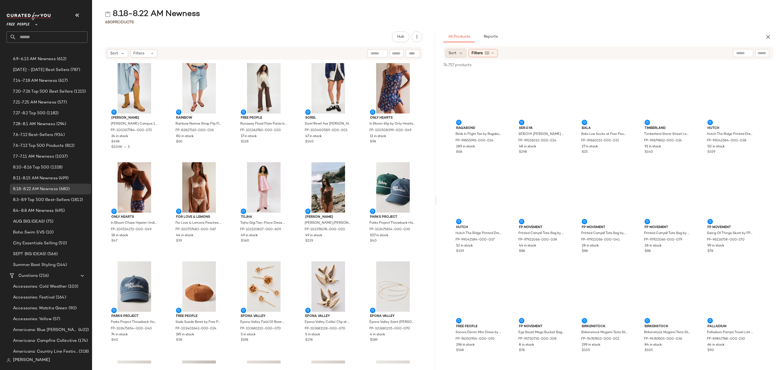
click at [455, 53] on span "Sort" at bounding box center [452, 53] width 8 height 6
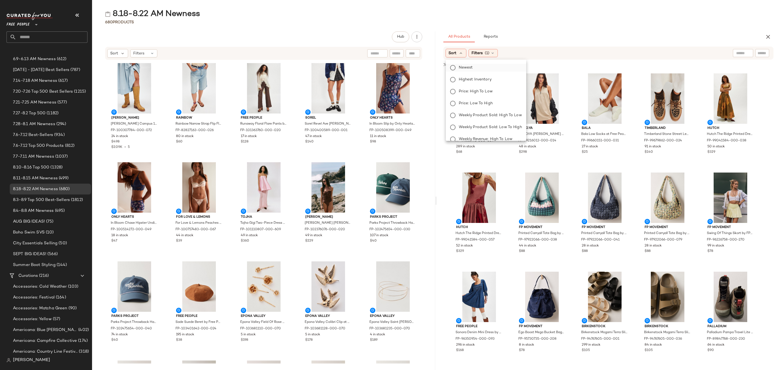
click at [467, 65] on span "Newest" at bounding box center [466, 68] width 14 height 6
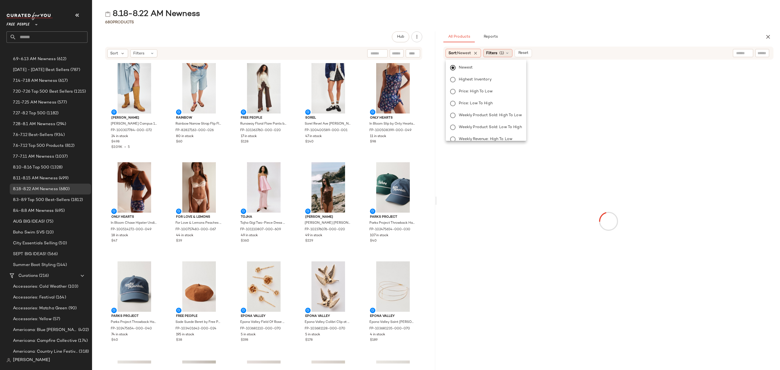
click at [499, 54] on div "Filters (1)" at bounding box center [497, 53] width 29 height 8
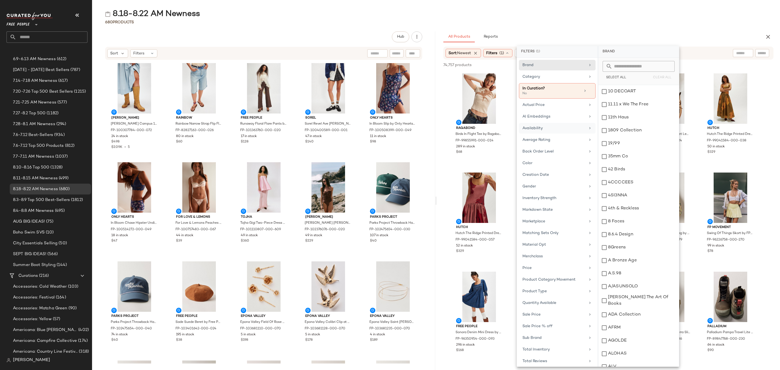
click at [543, 129] on div "Availability" at bounding box center [553, 128] width 63 height 6
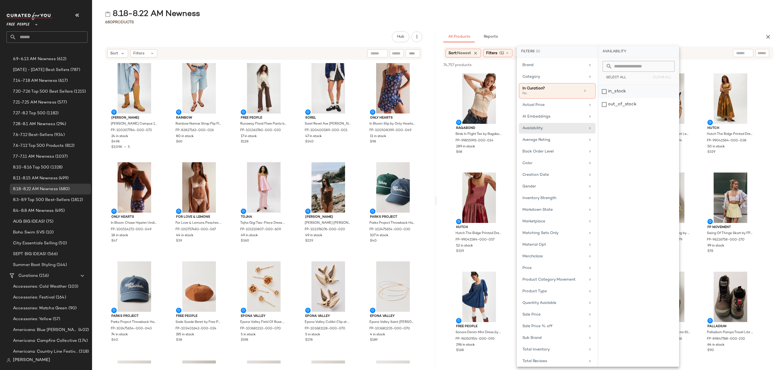
click at [618, 98] on div "in_stock" at bounding box center [638, 104] width 81 height 13
click at [553, 77] on div "Category" at bounding box center [553, 77] width 63 height 6
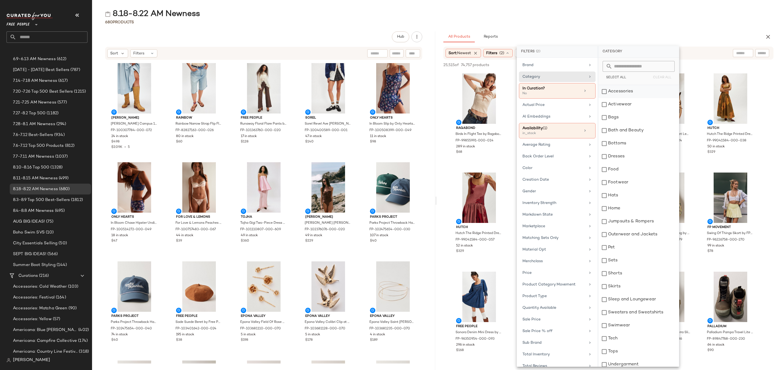
click at [627, 94] on div "Accessories" at bounding box center [638, 91] width 81 height 13
click at [632, 106] on div "Activewear" at bounding box center [638, 104] width 81 height 13
drag, startPoint x: 629, startPoint y: 119, endPoint x: 632, endPoint y: 132, distance: 12.9
click at [629, 119] on div "Bags" at bounding box center [638, 117] width 81 height 13
click at [633, 146] on div "Bottoms" at bounding box center [638, 143] width 81 height 13
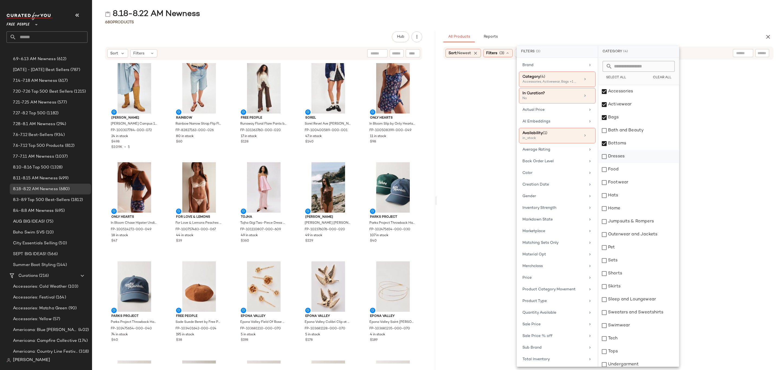
click at [630, 161] on div "Dresses" at bounding box center [638, 156] width 81 height 13
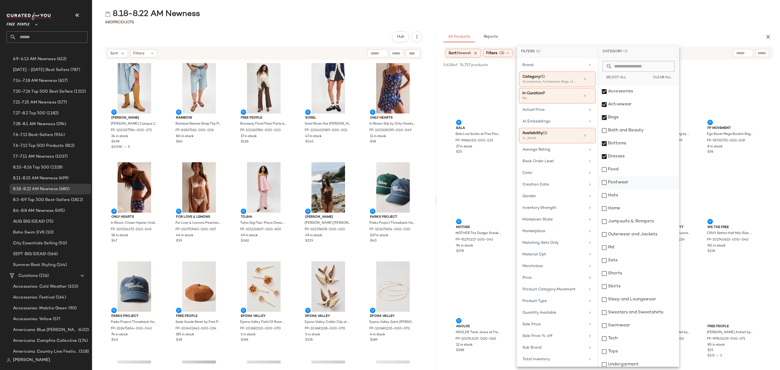
click at [627, 181] on div "Footwear" at bounding box center [638, 182] width 81 height 13
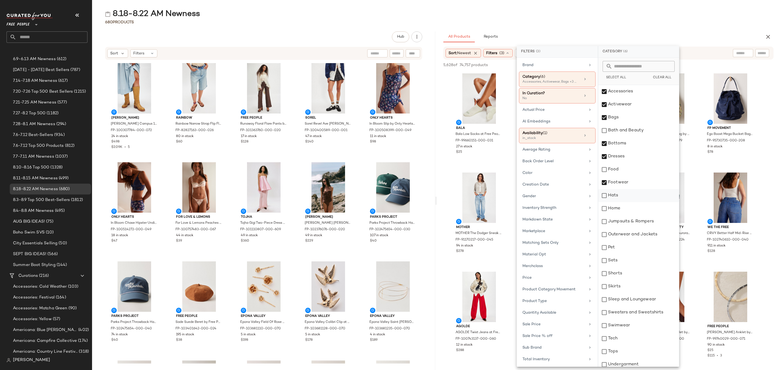
click at [625, 194] on div "Hats" at bounding box center [638, 195] width 81 height 13
click at [636, 220] on div "Jumpsuits & Rompers" at bounding box center [638, 221] width 81 height 13
click at [640, 237] on div "Outerwear and Jackets" at bounding box center [638, 234] width 81 height 13
click at [617, 269] on div "Shorts" at bounding box center [638, 273] width 81 height 13
click at [624, 258] on div "Sets" at bounding box center [638, 260] width 81 height 13
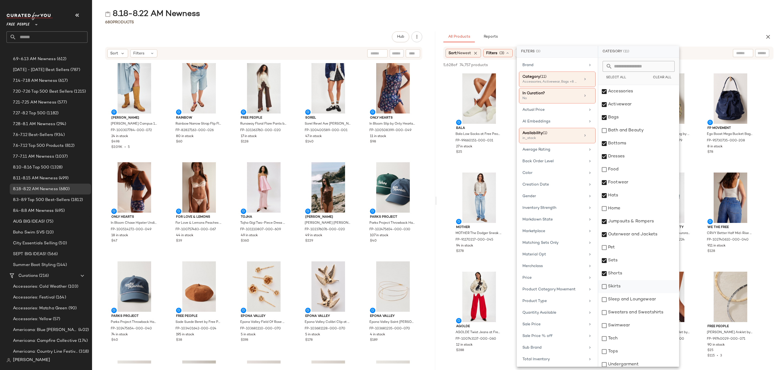
click at [629, 287] on div "Skirts" at bounding box center [638, 286] width 81 height 13
click at [632, 300] on div "Sleep and Loungewear" at bounding box center [638, 299] width 81 height 13
click at [639, 315] on div "Sweaters and Sweatshirts" at bounding box center [638, 312] width 81 height 13
click at [634, 327] on div "Swimwear" at bounding box center [638, 325] width 81 height 13
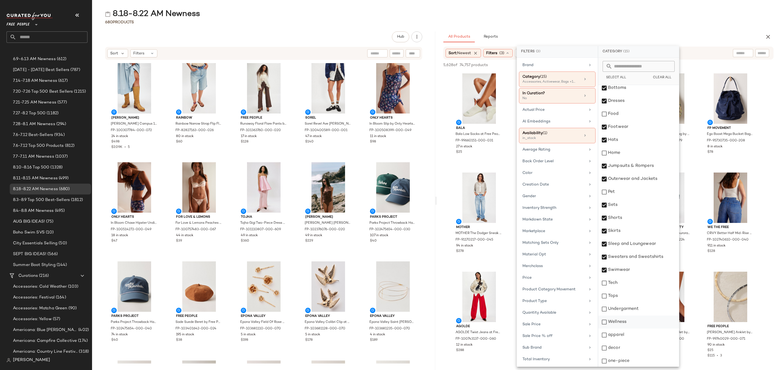
scroll to position [56, 0]
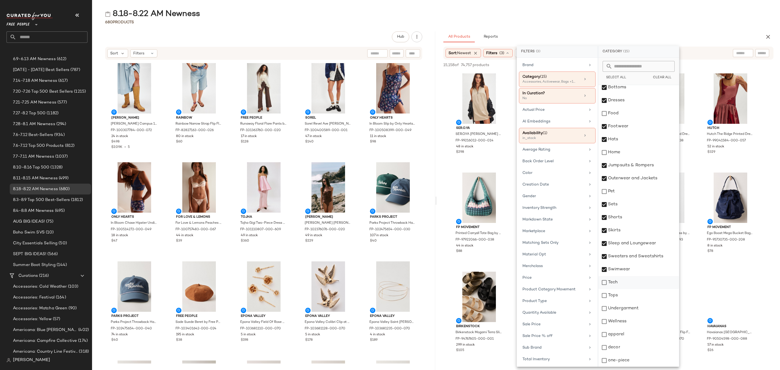
drag, startPoint x: 615, startPoint y: 281, endPoint x: 618, endPoint y: 285, distance: 5.9
click at [615, 280] on div "Tech" at bounding box center [638, 282] width 81 height 13
click at [629, 313] on div "Undergarment" at bounding box center [638, 308] width 81 height 13
click at [631, 333] on div "apparel" at bounding box center [638, 334] width 81 height 13
click at [629, 360] on div "one-piece" at bounding box center [638, 360] width 81 height 13
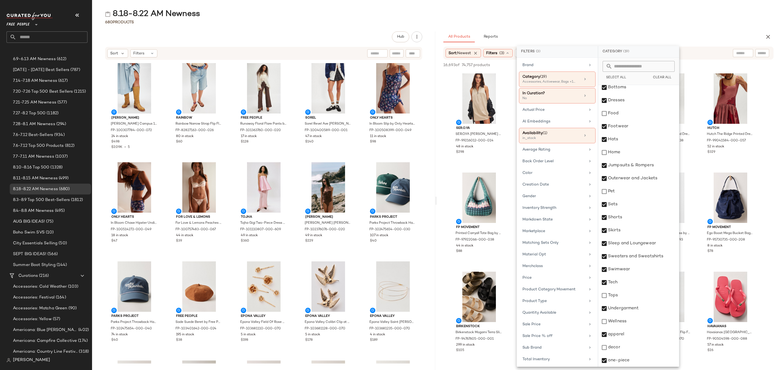
click at [622, 29] on div "8.18-8.22 AM Newness 680 Products Hub Sort Filters Frye Frye Campus 14L Wide Ca…" at bounding box center [436, 189] width 688 height 361
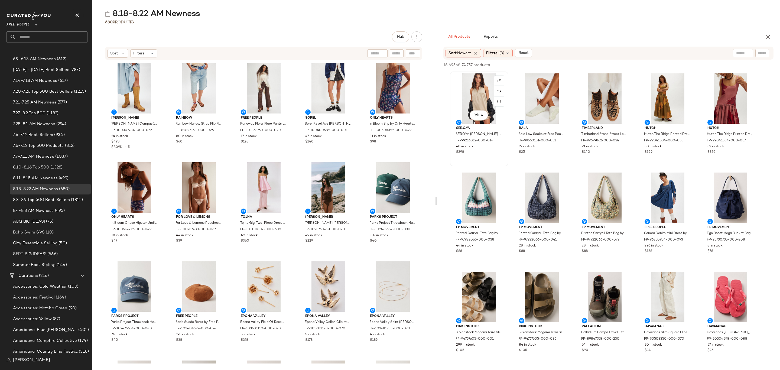
click at [457, 82] on div "View" at bounding box center [479, 98] width 55 height 50
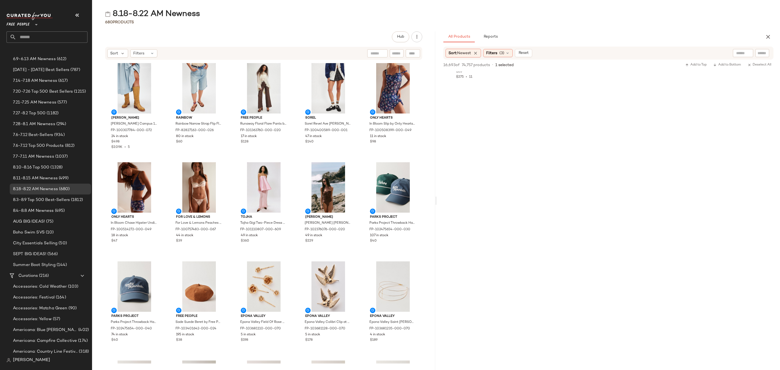
scroll to position [1015, 0]
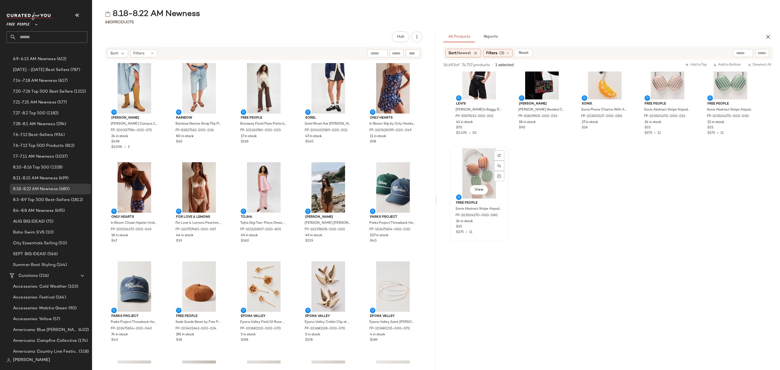
click at [488, 231] on div "$275 • 11" at bounding box center [479, 232] width 46 height 5
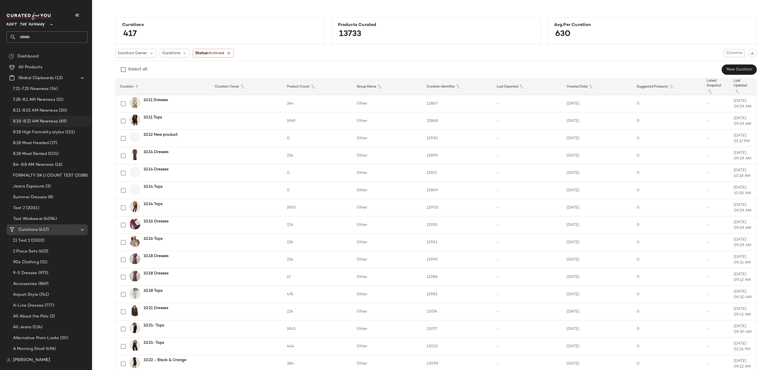
click at [51, 122] on span "8.18-8.22 AM Newness" at bounding box center [35, 121] width 45 height 6
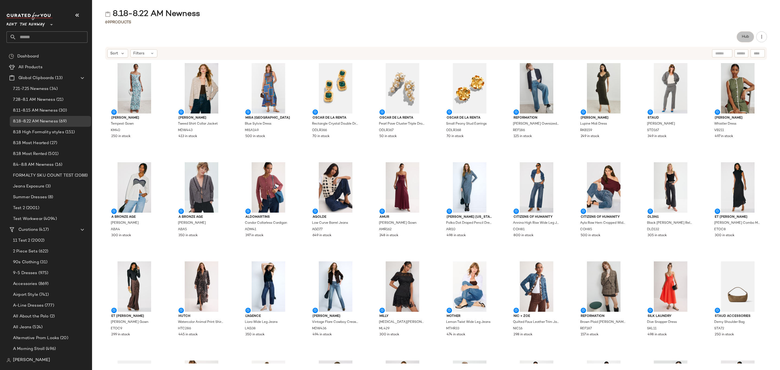
click at [742, 40] on button "Hub" at bounding box center [744, 36] width 17 height 11
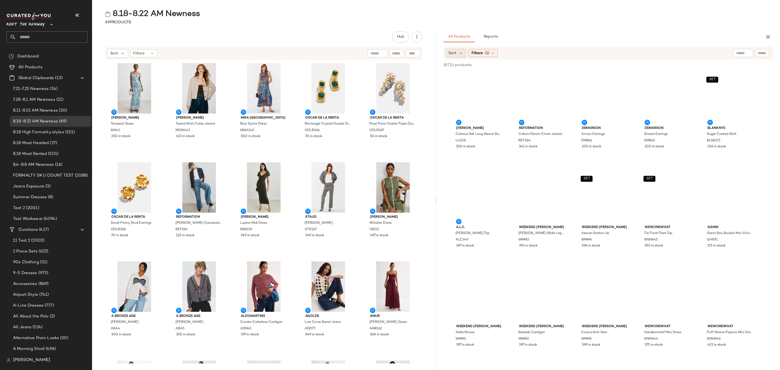
click at [454, 54] on span "Sort" at bounding box center [452, 53] width 8 height 6
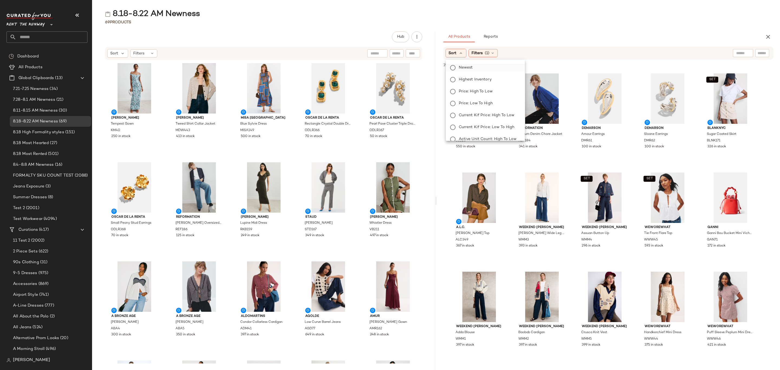
click at [463, 66] on span "Newest" at bounding box center [466, 68] width 14 height 6
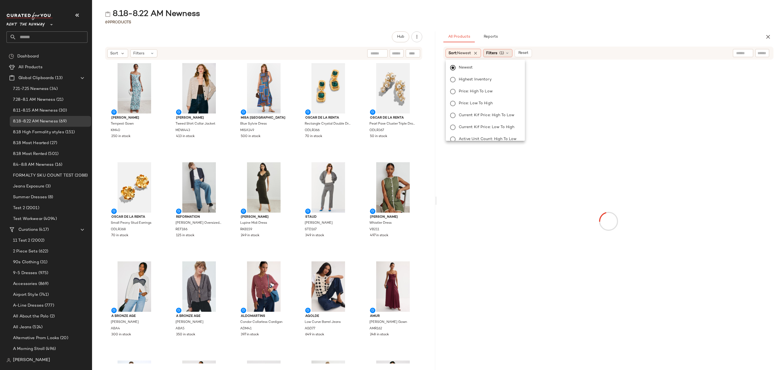
click at [495, 54] on span "Filters" at bounding box center [491, 53] width 11 height 6
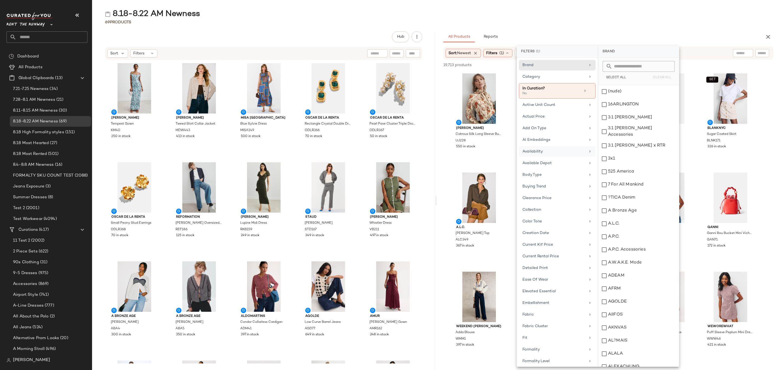
click at [548, 151] on div "Availability" at bounding box center [553, 152] width 63 height 6
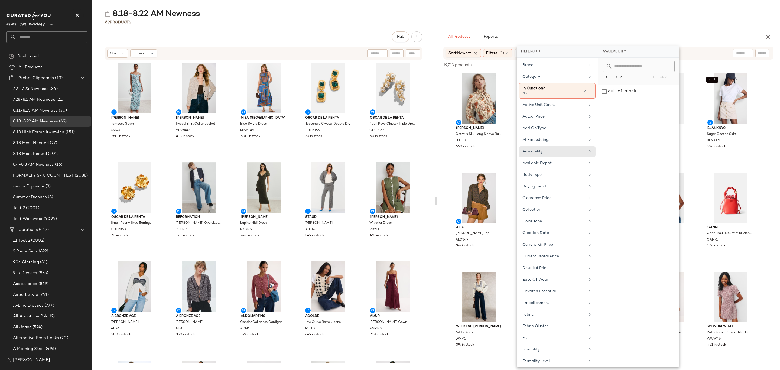
drag, startPoint x: 634, startPoint y: 32, endPoint x: 630, endPoint y: 45, distance: 13.4
click at [634, 32] on div "All Products Reports" at bounding box center [599, 36] width 313 height 11
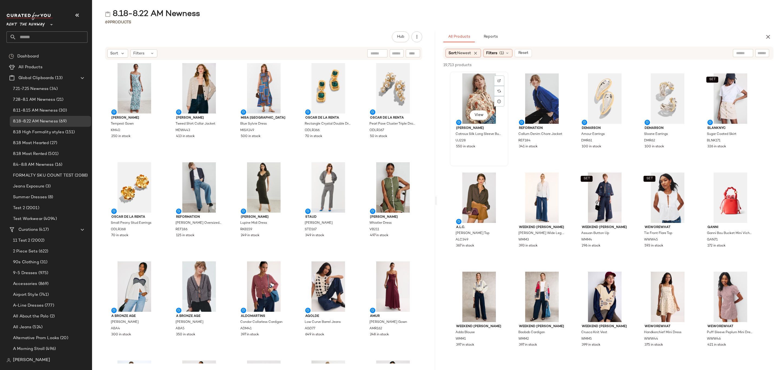
click at [458, 83] on div "View" at bounding box center [479, 98] width 55 height 50
click at [496, 242] on div "ALC349" at bounding box center [478, 240] width 47 height 6
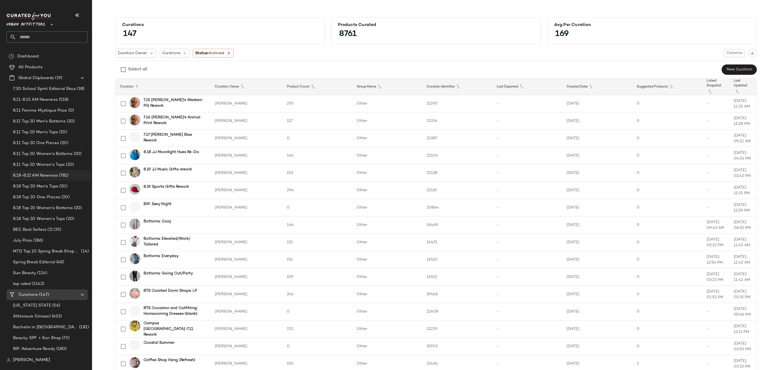
click at [44, 177] on span "8.18-8.22 AM Newness" at bounding box center [35, 175] width 45 height 6
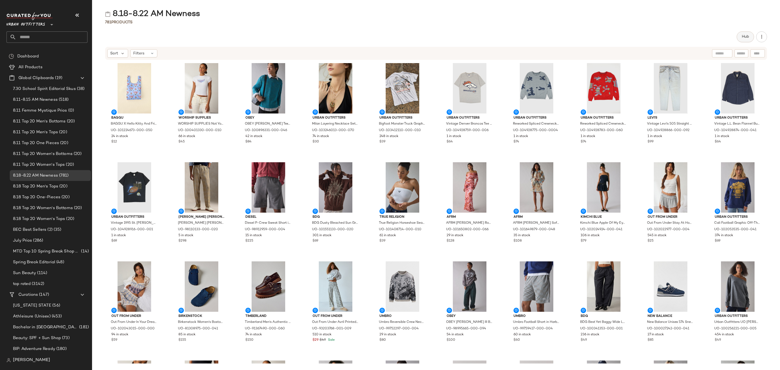
click at [747, 39] on span "Hub" at bounding box center [745, 37] width 8 height 4
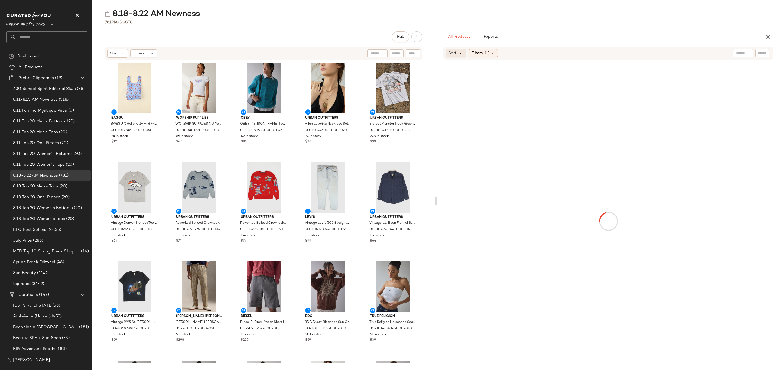
click at [460, 54] on icon at bounding box center [460, 53] width 5 height 5
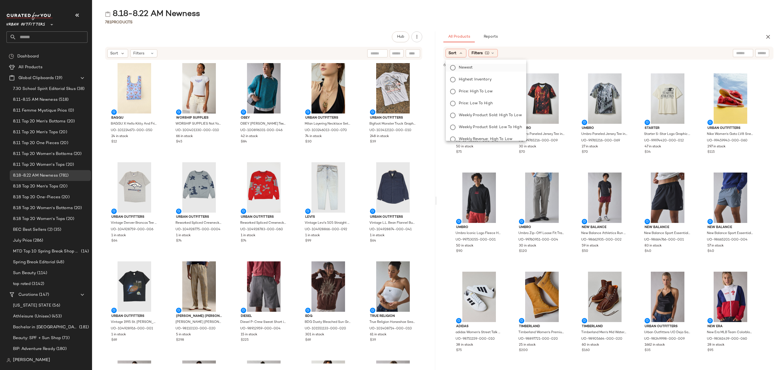
click at [467, 69] on span "Newest" at bounding box center [466, 68] width 14 height 6
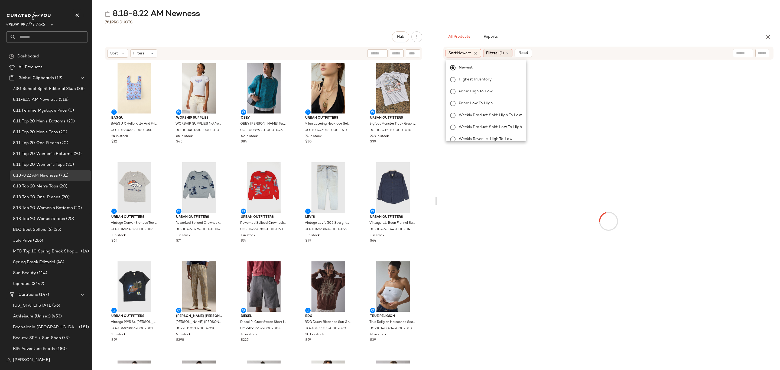
click at [504, 51] on span "(1)" at bounding box center [501, 53] width 5 height 6
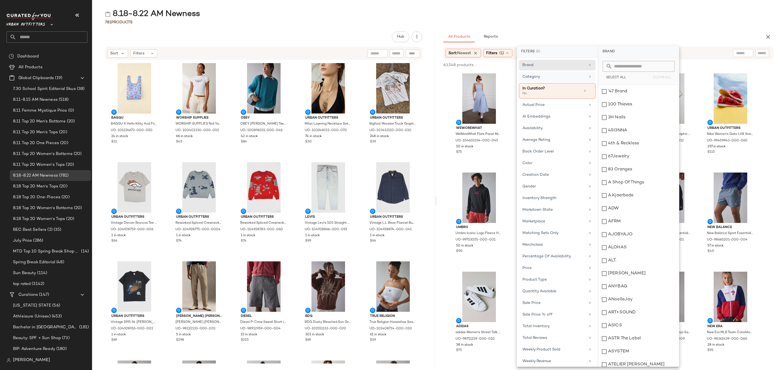
click at [545, 77] on div "Category" at bounding box center [553, 77] width 63 height 6
click at [619, 94] on div "Accessories" at bounding box center [638, 91] width 81 height 13
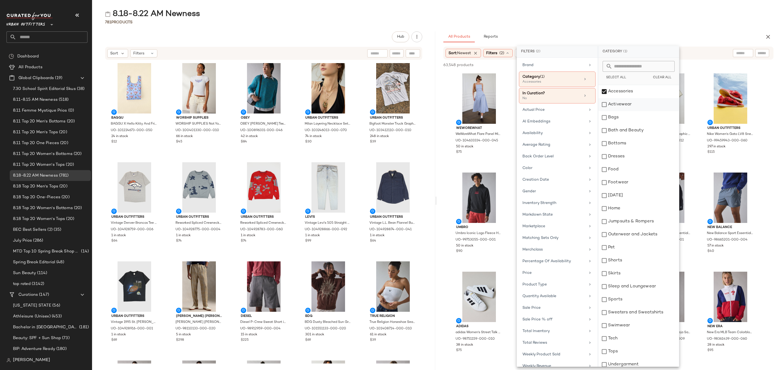
click at [621, 102] on div "Activewear" at bounding box center [638, 104] width 81 height 13
click at [623, 120] on div "Bags" at bounding box center [638, 117] width 81 height 13
click at [630, 145] on div "Bottoms" at bounding box center [638, 143] width 81 height 13
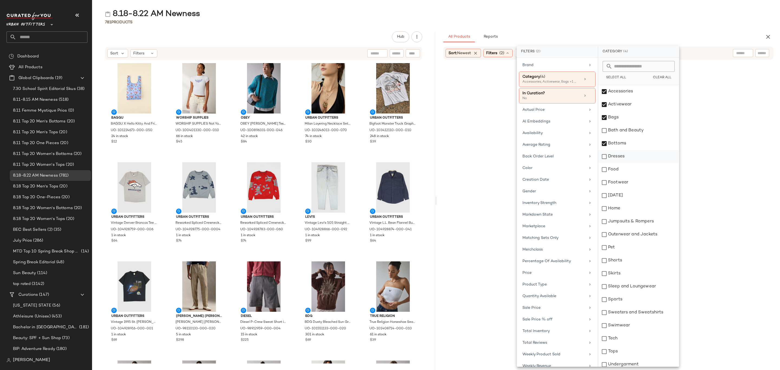
click at [630, 155] on div "Dresses" at bounding box center [638, 156] width 81 height 13
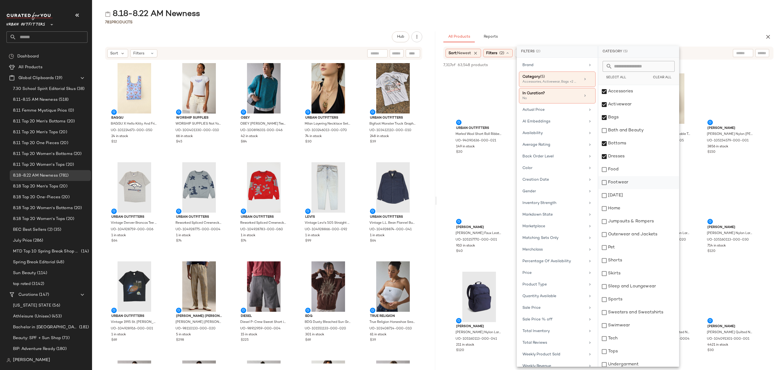
click at [633, 184] on div "Footwear" at bounding box center [638, 182] width 81 height 13
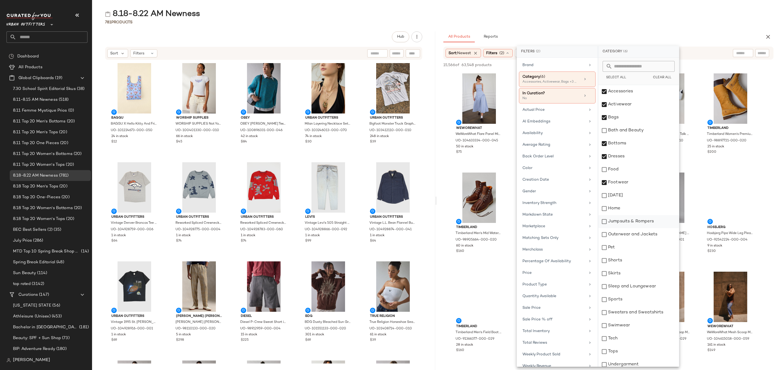
click at [641, 219] on div "Jumpsuits & Rompers" at bounding box center [638, 221] width 81 height 13
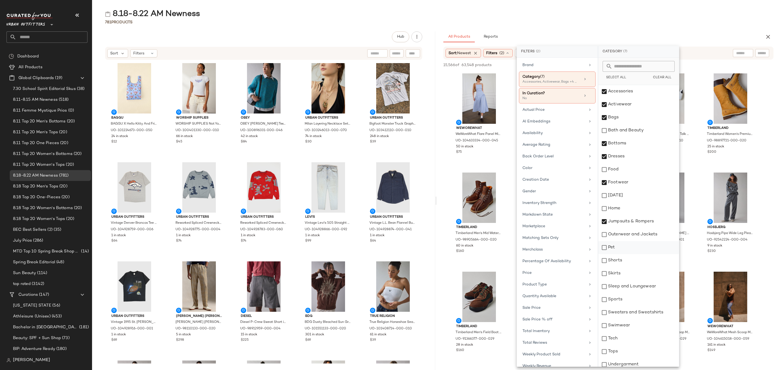
drag, startPoint x: 645, startPoint y: 235, endPoint x: 639, endPoint y: 244, distance: 10.5
click at [645, 235] on div "Outerwear and Jackets" at bounding box center [638, 234] width 81 height 13
click at [627, 262] on div "Shorts" at bounding box center [638, 260] width 81 height 13
click at [629, 272] on div "Skirts" at bounding box center [638, 273] width 81 height 13
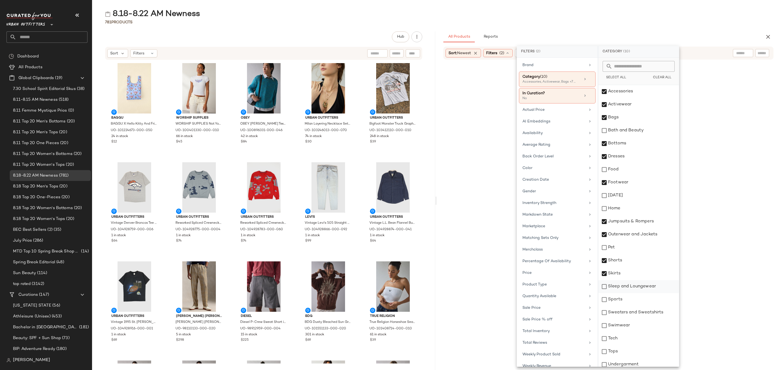
click at [640, 289] on div "Sleep and Loungewear" at bounding box center [638, 286] width 81 height 13
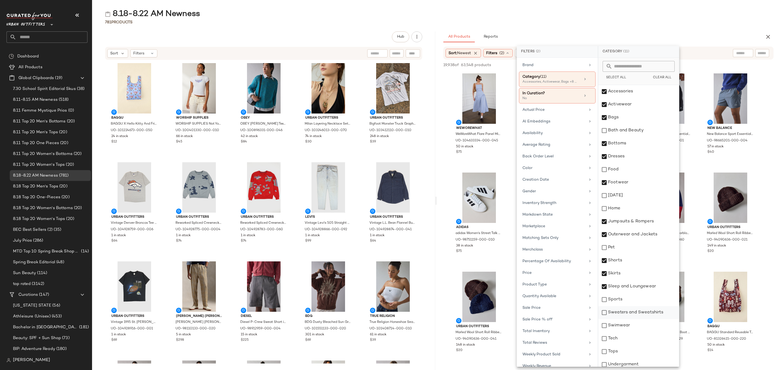
click at [628, 311] on div "Sweaters and Sweatshirts" at bounding box center [638, 312] width 81 height 13
click at [622, 327] on div "Swimwear" at bounding box center [638, 325] width 81 height 13
click at [621, 354] on div "Tops" at bounding box center [638, 351] width 81 height 13
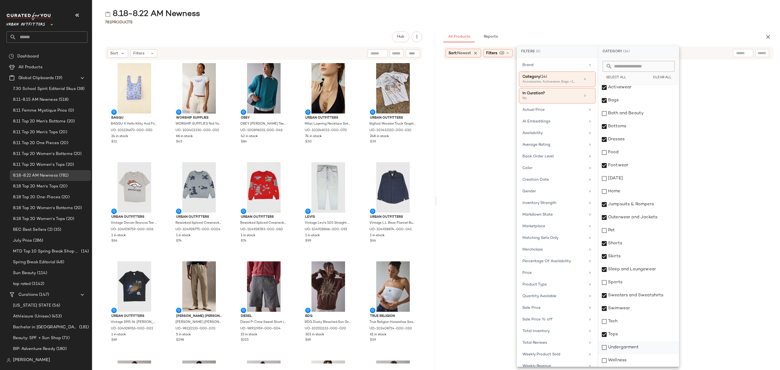
click at [625, 348] on div "Undergarment" at bounding box center [638, 347] width 81 height 13
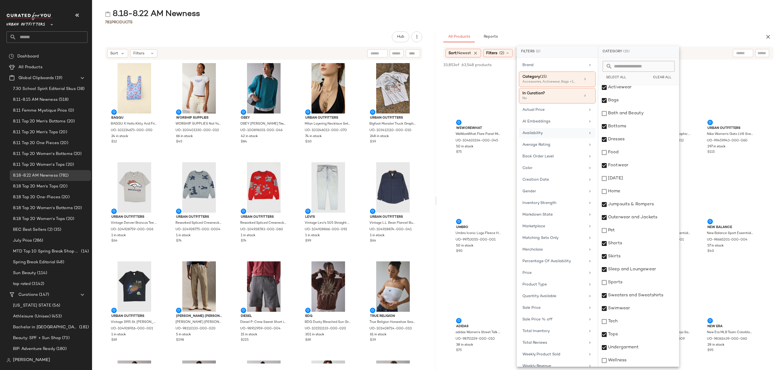
click at [554, 139] on div "Availability" at bounding box center [557, 144] width 77 height 11
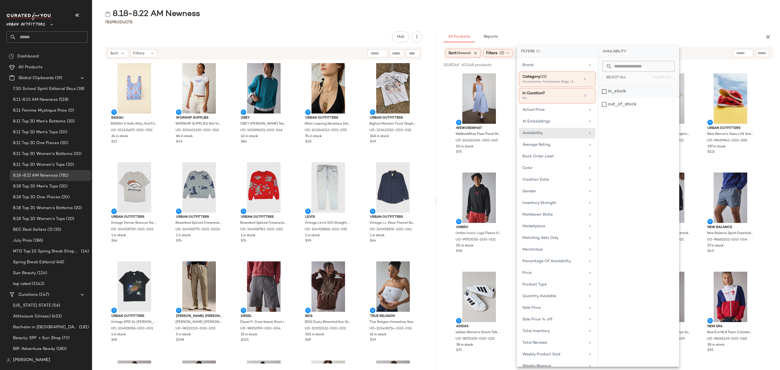
click at [618, 98] on div "in_stock" at bounding box center [638, 104] width 81 height 13
click at [661, 11] on div "8.18-8.22 AM Newness" at bounding box center [436, 14] width 688 height 11
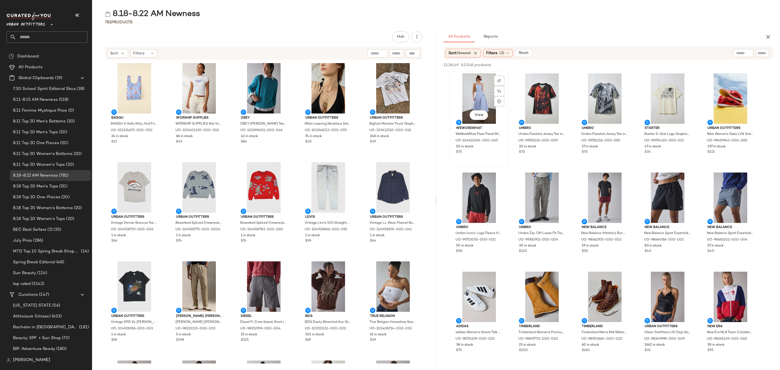
click at [477, 93] on div "View" at bounding box center [479, 98] width 55 height 50
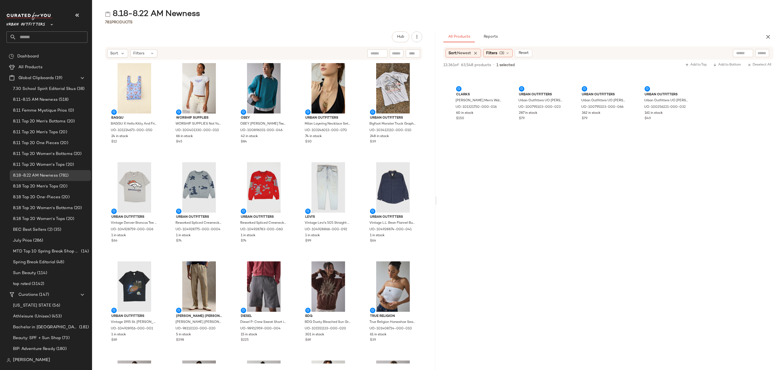
scroll to position [3493, 0]
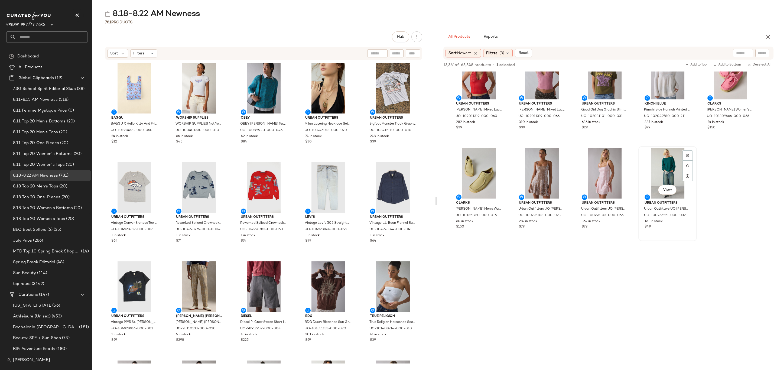
click at [683, 227] on div "$49" at bounding box center [667, 226] width 46 height 5
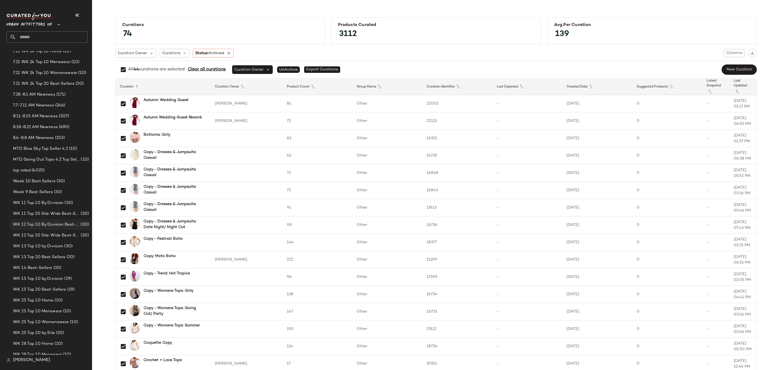
scroll to position [609, 0]
click at [51, 129] on span "8.18-8.22 AM Newness" at bounding box center [35, 129] width 45 height 6
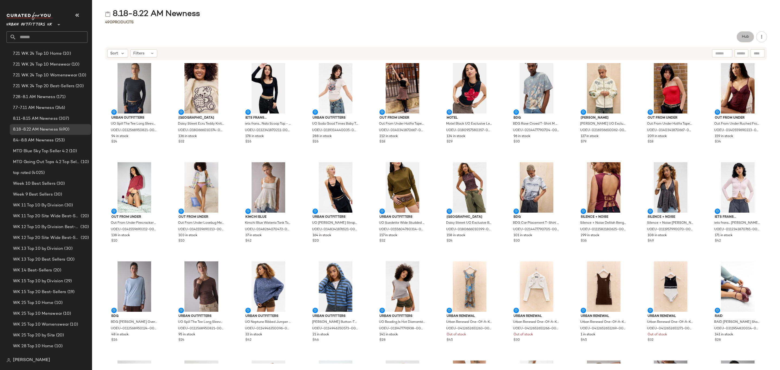
click at [747, 38] on span "Hub" at bounding box center [745, 37] width 8 height 4
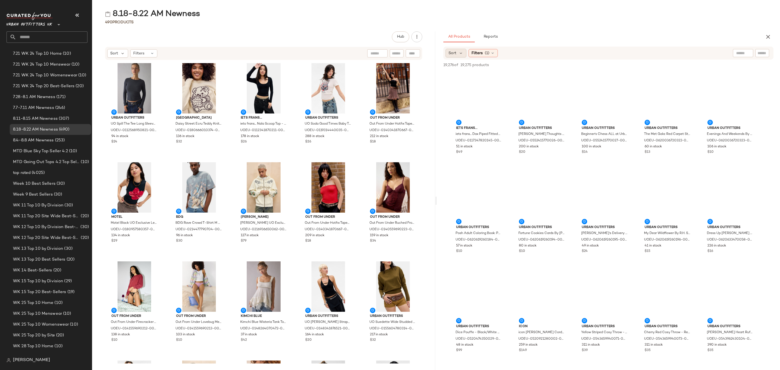
click at [457, 52] on div "Sort" at bounding box center [455, 53] width 21 height 9
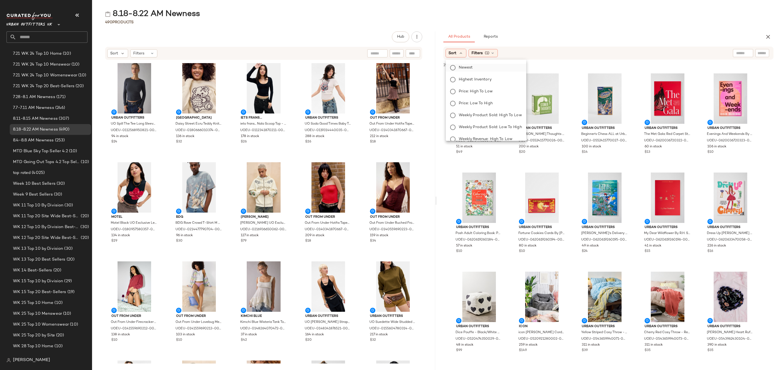
click at [462, 66] on span "Newest" at bounding box center [466, 68] width 14 height 6
click at [500, 54] on div "Filters (1)" at bounding box center [497, 53] width 29 height 8
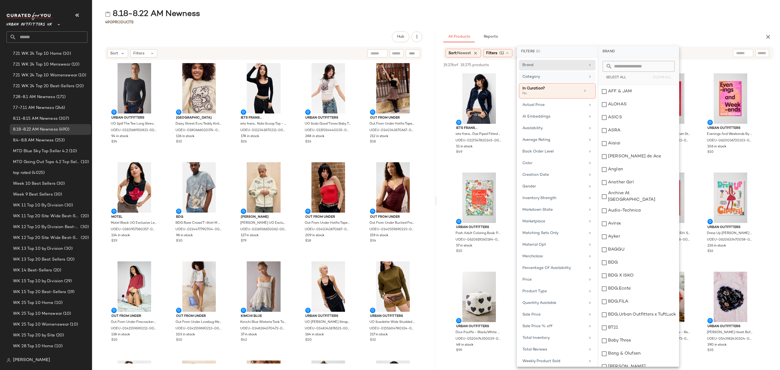
click at [563, 77] on div "Category" at bounding box center [553, 77] width 63 height 6
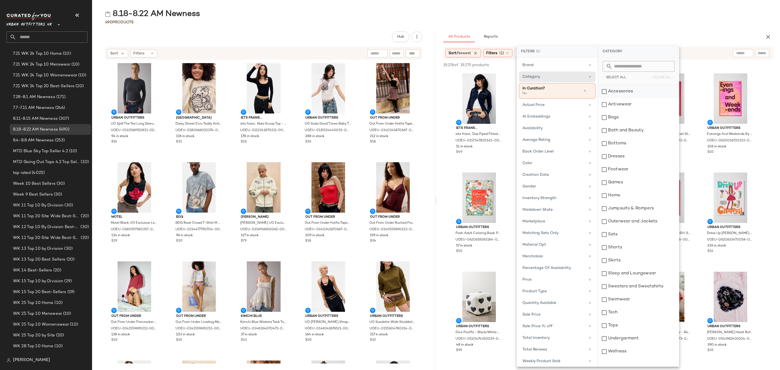
click at [621, 90] on div "Accessories" at bounding box center [638, 91] width 81 height 13
click at [630, 104] on div "Activewear" at bounding box center [638, 104] width 81 height 13
click at [626, 117] on div "Bags" at bounding box center [638, 117] width 81 height 13
click at [642, 144] on div "Bottoms" at bounding box center [638, 143] width 81 height 13
click at [636, 155] on div "Dresses" at bounding box center [638, 156] width 81 height 13
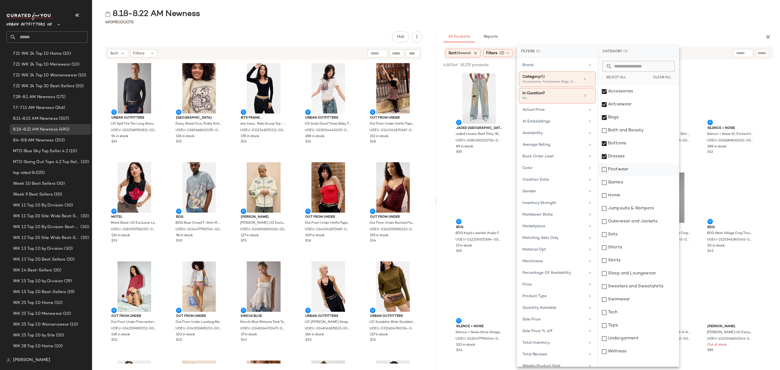
click at [629, 172] on div "Footwear" at bounding box center [638, 169] width 81 height 13
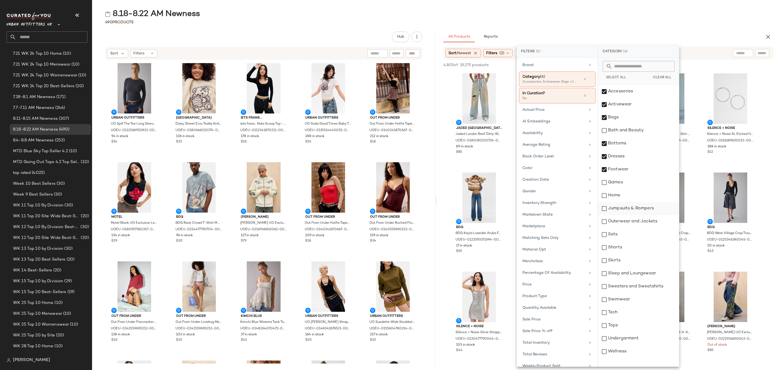
click at [630, 206] on div "Jumpsuits & Rompers" at bounding box center [638, 208] width 81 height 13
click at [637, 220] on div "Outerwear and Jackets" at bounding box center [638, 221] width 81 height 13
click at [617, 235] on div "Sets" at bounding box center [638, 234] width 81 height 13
click at [622, 245] on div "Shorts" at bounding box center [638, 247] width 81 height 13
click at [625, 258] on div "Skirts" at bounding box center [638, 260] width 81 height 13
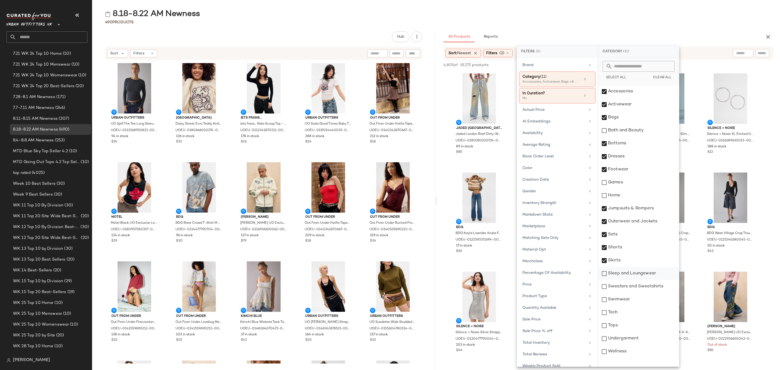
click at [639, 273] on div "Sleep and Loungewear" at bounding box center [638, 273] width 81 height 13
click at [644, 287] on div "Sweaters and Sweatshirts" at bounding box center [638, 286] width 81 height 13
click at [637, 298] on div "Swimwear" at bounding box center [638, 299] width 81 height 13
click at [634, 326] on div "Tops" at bounding box center [638, 325] width 81 height 13
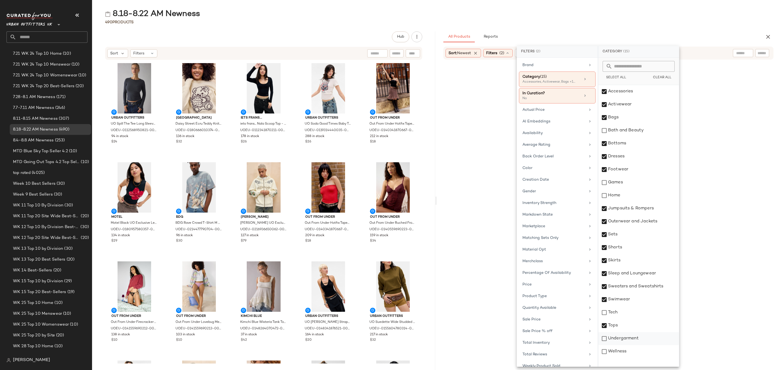
click at [635, 340] on div "Undergarment" at bounding box center [638, 338] width 81 height 13
click at [565, 135] on div "Availability" at bounding box center [553, 133] width 63 height 6
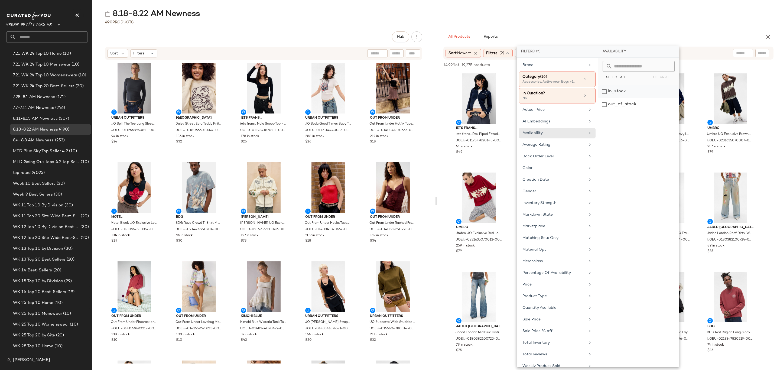
click at [626, 98] on div "in_stock" at bounding box center [638, 104] width 81 height 13
click at [596, 12] on div "8.18-8.22 AM Newness" at bounding box center [436, 14] width 688 height 11
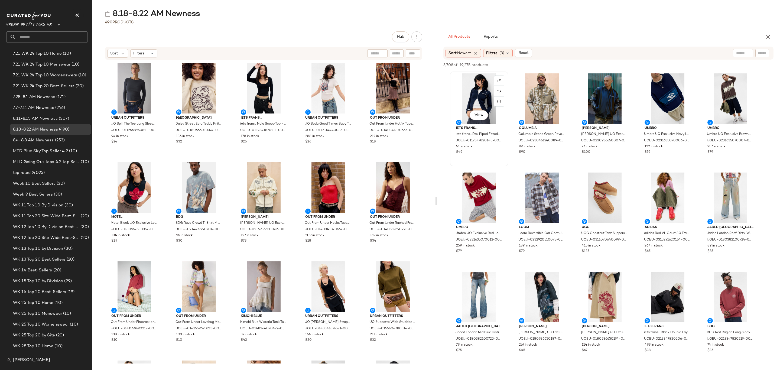
click at [478, 82] on div "View" at bounding box center [479, 98] width 55 height 50
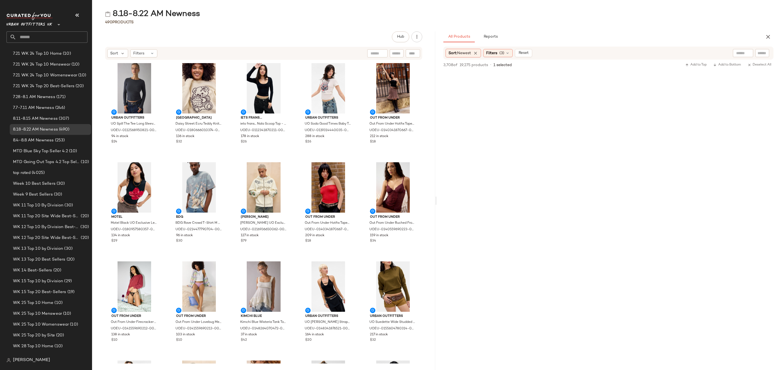
scroll to position [1178, 0]
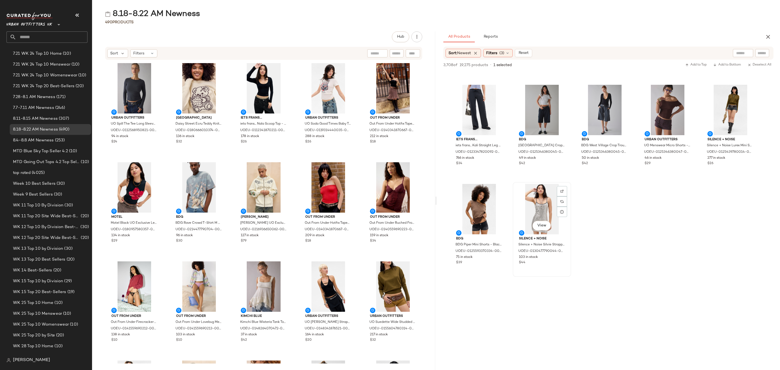
click at [556, 264] on div "$44" at bounding box center [542, 262] width 46 height 5
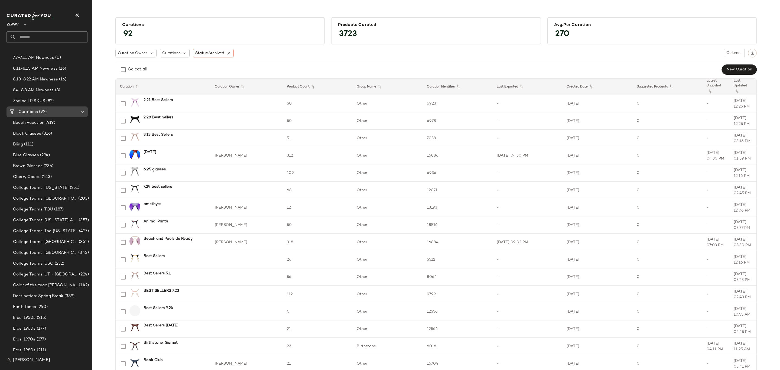
scroll to position [244, 0]
click at [59, 84] on span "(16)" at bounding box center [62, 83] width 9 height 6
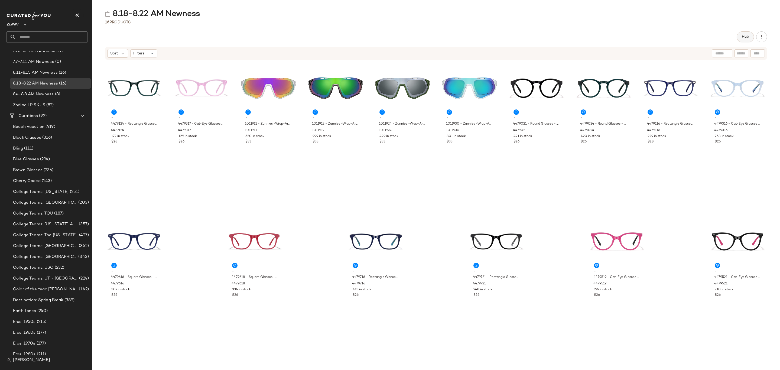
click at [746, 36] on span "Hub" at bounding box center [745, 37] width 8 height 4
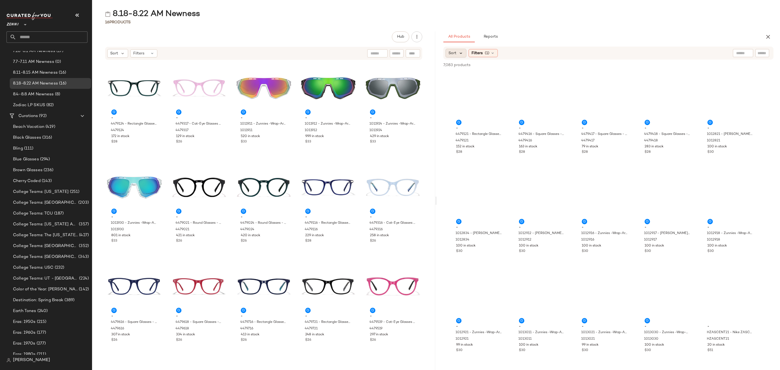
click at [457, 50] on div "Sort" at bounding box center [455, 53] width 21 height 9
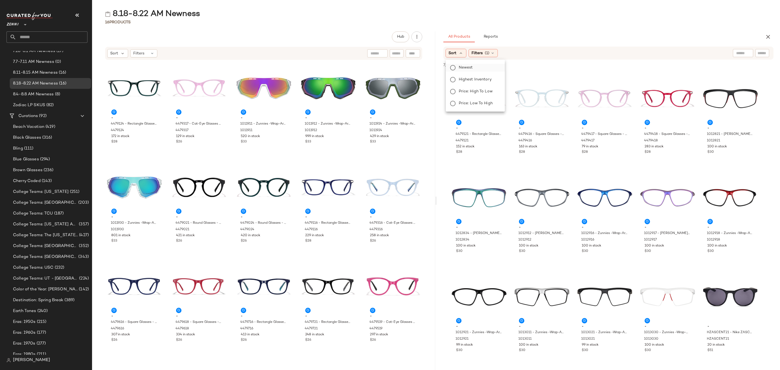
click at [468, 65] on span "Newest" at bounding box center [466, 68] width 14 height 6
click at [476, 142] on div "4479121" at bounding box center [478, 141] width 47 height 6
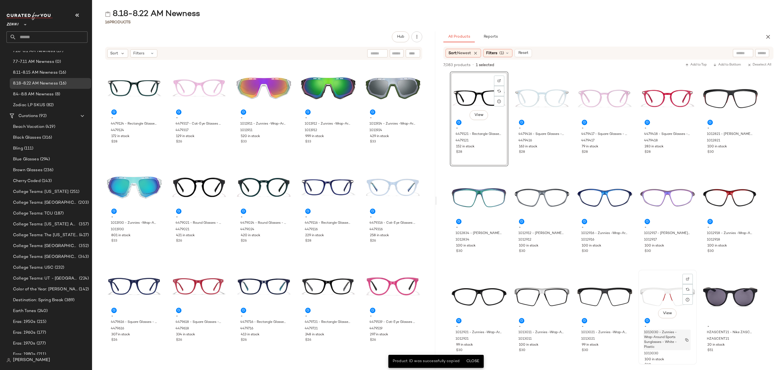
click at [680, 342] on div "1013030 - Zunnies -Wrap-Around Sports Sunglasses - White - Plastic" at bounding box center [666, 340] width 47 height 21
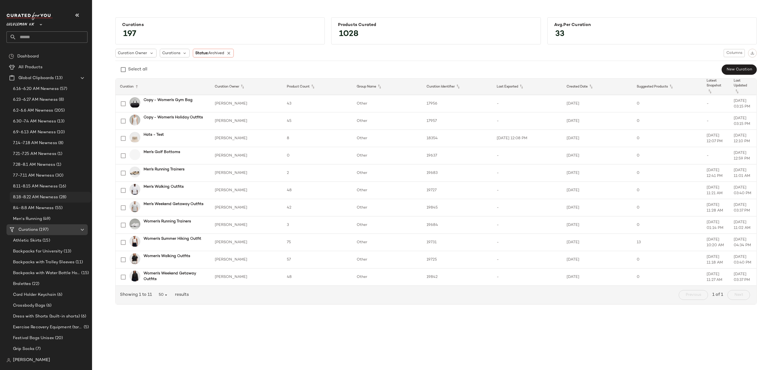
click at [43, 194] on span "8.18-8.22 AM Newness" at bounding box center [35, 197] width 45 height 6
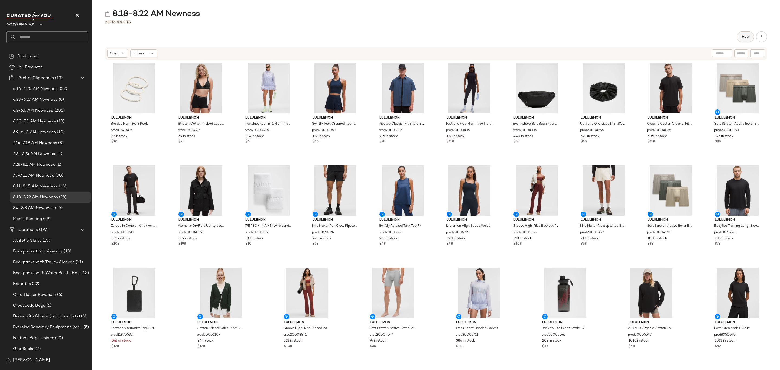
click at [739, 37] on button "Hub" at bounding box center [744, 36] width 17 height 11
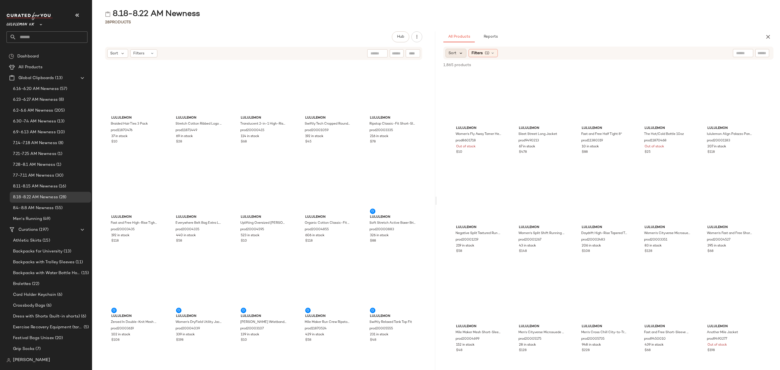
click at [460, 52] on icon at bounding box center [460, 53] width 5 height 5
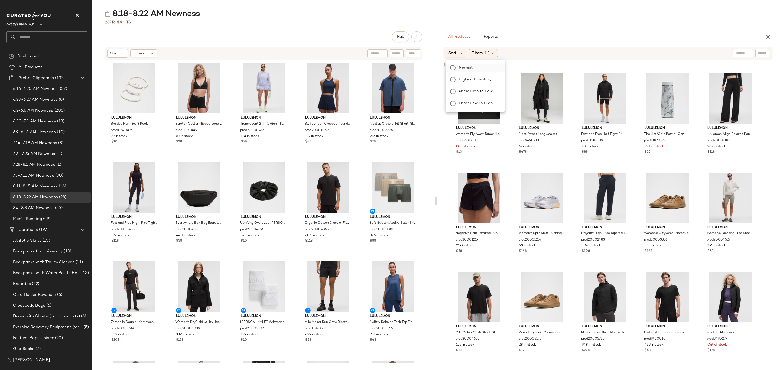
click at [467, 69] on span "Newest" at bounding box center [466, 68] width 14 height 6
click at [502, 50] on span "(1)" at bounding box center [501, 53] width 5 height 6
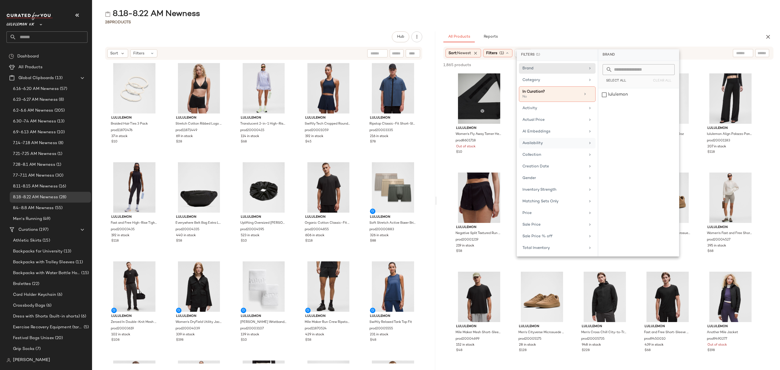
click at [557, 149] on div "Availability" at bounding box center [557, 154] width 77 height 11
click at [640, 101] on div "in_stock" at bounding box center [638, 107] width 81 height 13
